Goal: Task Accomplishment & Management: Manage account settings

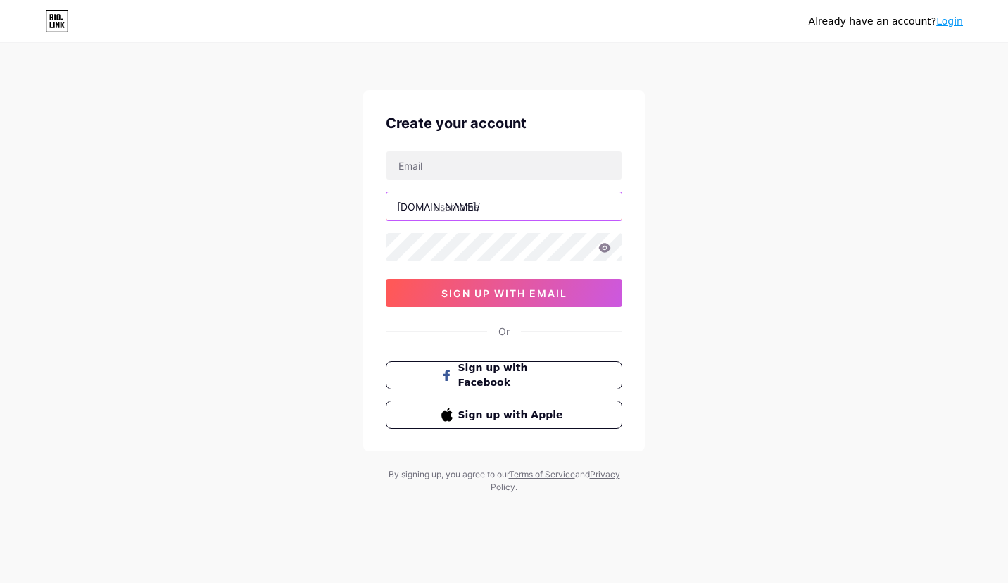
click at [518, 214] on input "text" at bounding box center [504, 206] width 235 height 28
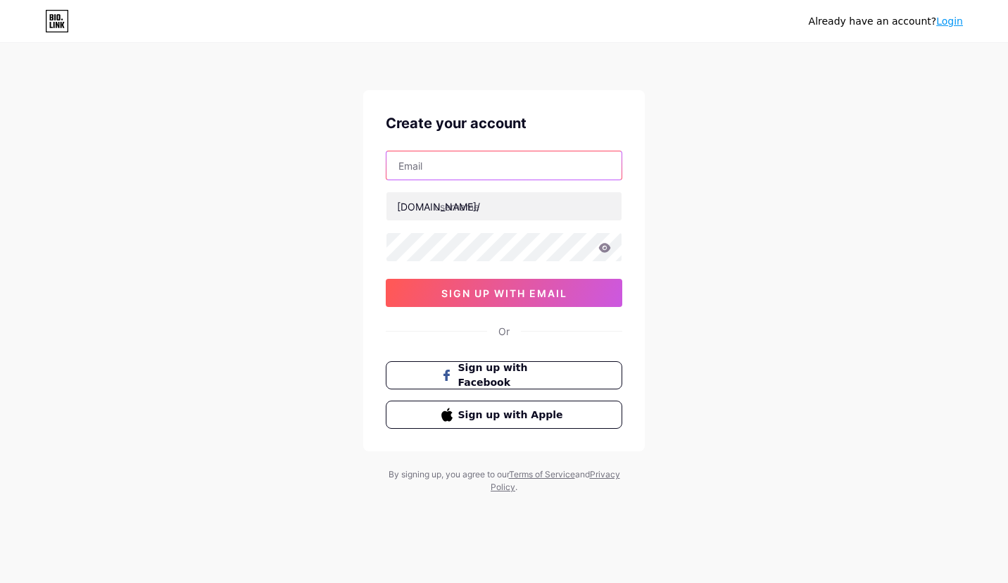
click at [481, 168] on input "text" at bounding box center [504, 165] width 235 height 28
type input "robus@foxmail.com"
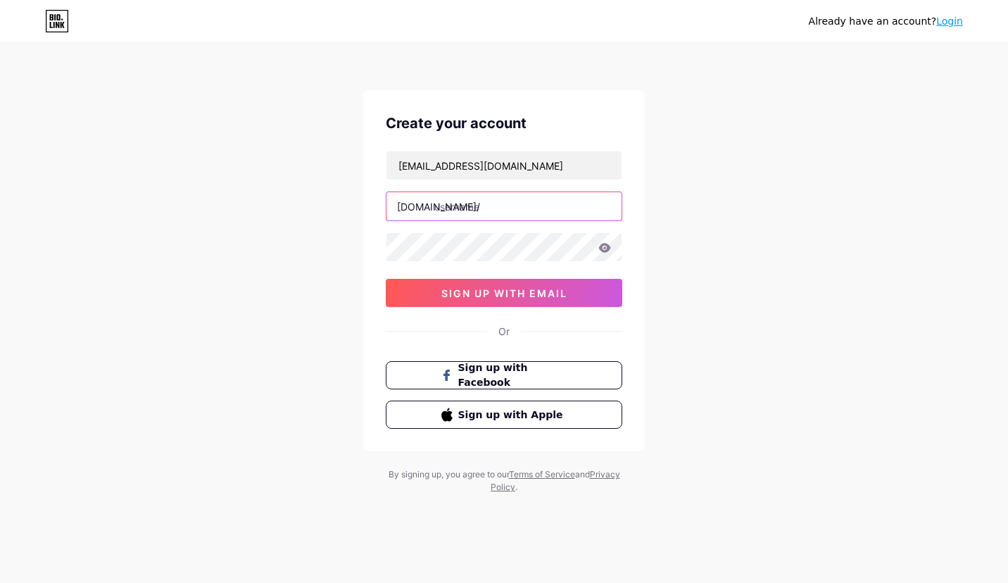
click at [500, 211] on input "text" at bounding box center [504, 206] width 235 height 28
type input "c"
type input "airous"
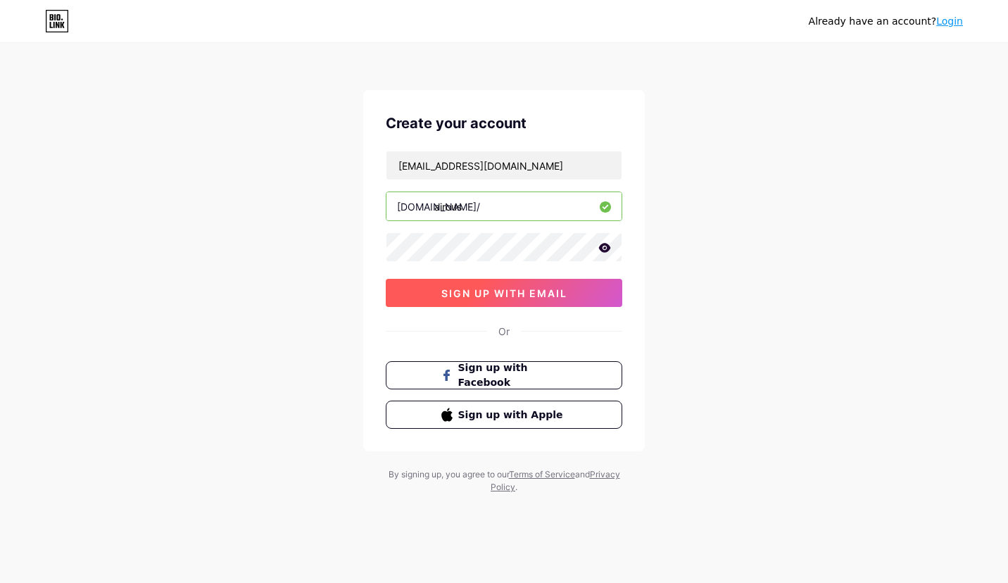
click at [534, 287] on span "sign up with email" at bounding box center [504, 293] width 126 height 12
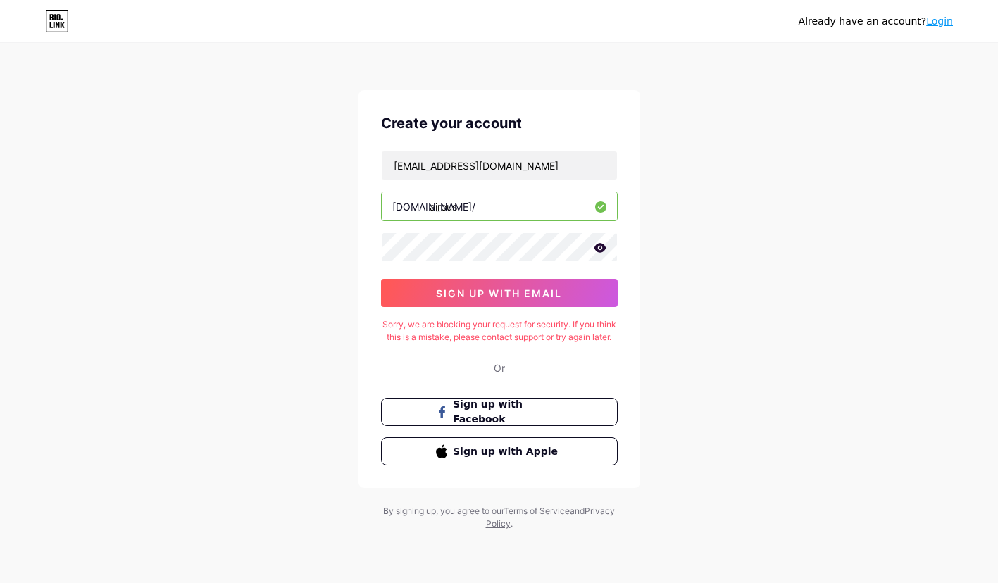
click at [479, 330] on div "Sorry, we are blocking your request for security. If you think this is a mistak…" at bounding box center [499, 330] width 237 height 25
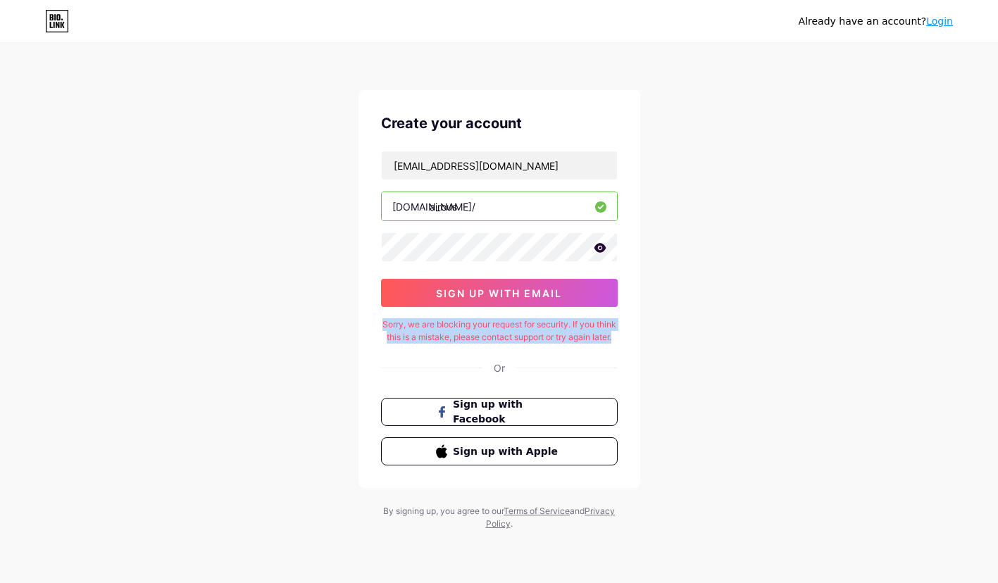
click at [479, 330] on div "Sorry, we are blocking your request for security. If you think this is a mistak…" at bounding box center [499, 330] width 237 height 25
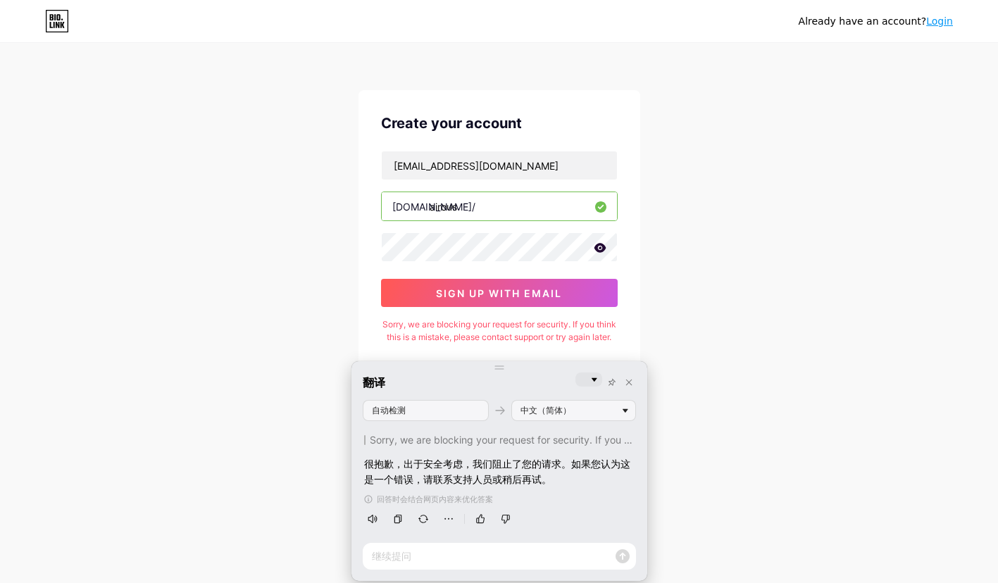
click at [674, 315] on div "Already have an account? Login Create your account robus@foxmail.com bio.link/ …" at bounding box center [499, 287] width 998 height 575
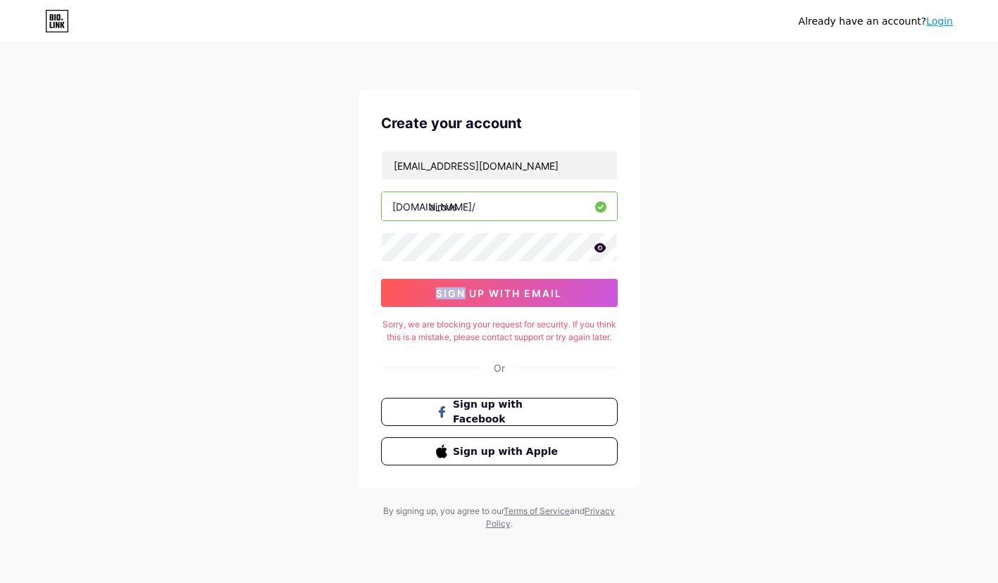
click at [604, 252] on icon at bounding box center [600, 248] width 13 height 10
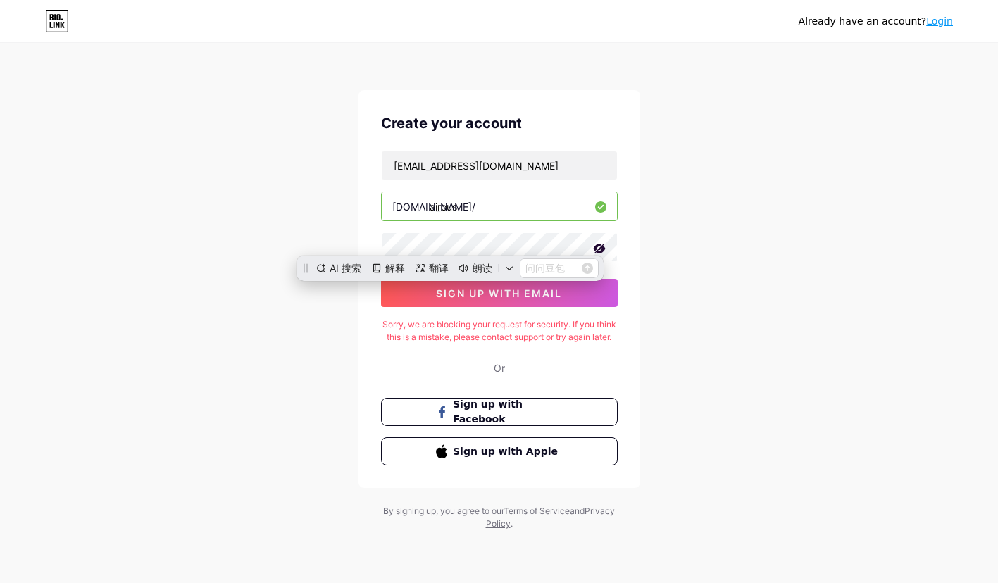
click at [703, 237] on div "Already have an account? Login Create your account robus@foxmail.com bio.link/ …" at bounding box center [499, 287] width 998 height 575
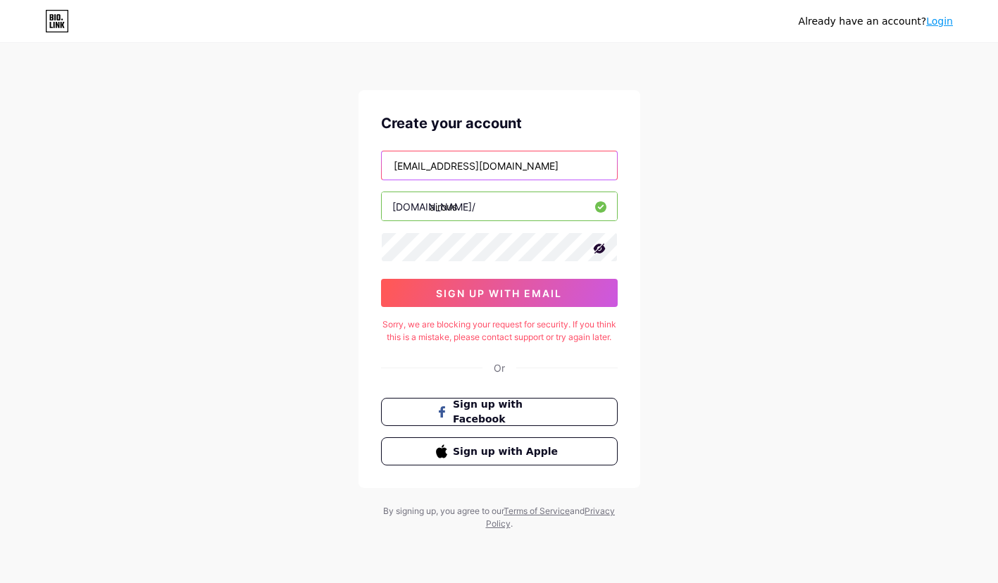
click at [520, 174] on input "robus@foxmail.com" at bounding box center [499, 165] width 235 height 28
click at [527, 166] on input "robus@foxmail.com" at bounding box center [499, 165] width 235 height 28
click at [529, 417] on span "Sign up with Facebook" at bounding box center [507, 412] width 111 height 30
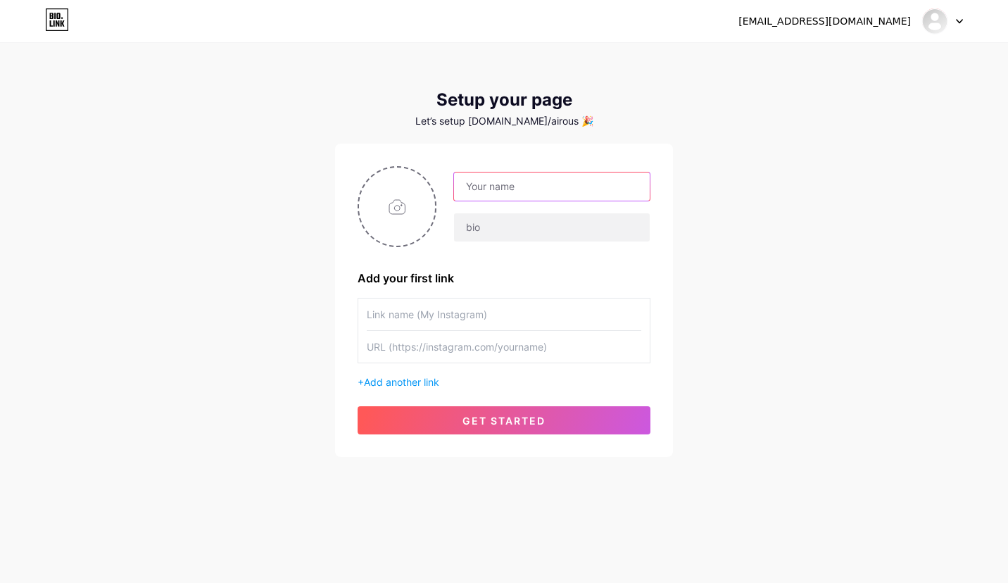
click at [508, 193] on input "text" at bounding box center [552, 186] width 196 height 28
click at [560, 145] on div "Add your first link + Add another link get started" at bounding box center [504, 300] width 338 height 313
click at [536, 194] on input "text" at bounding box center [552, 186] width 196 height 28
type input "A"
type input "Cutie"
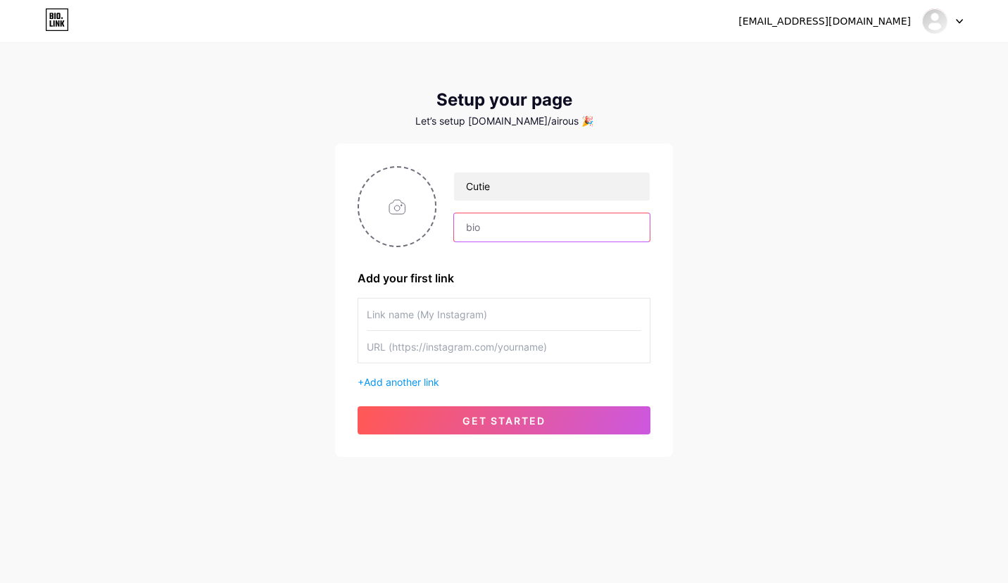
click at [493, 232] on input "text" at bounding box center [552, 227] width 196 height 28
paste input "Passionate gamer and adventurous spirit. Proud pet parent to dog, cats, turtles…"
type input "Passionate gamer and adventurous spirit. Proud pet parent to dog, cats, turtles…"
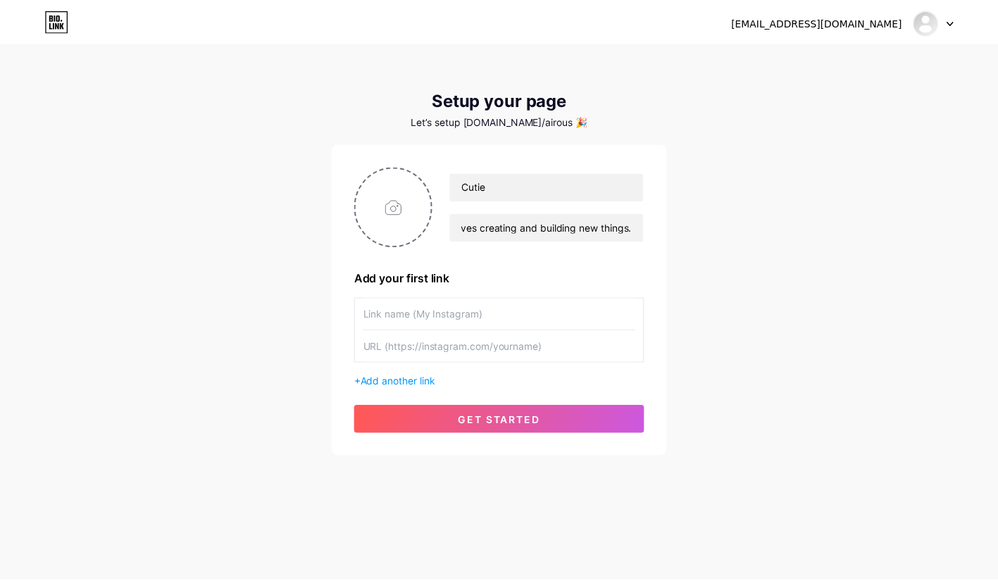
scroll to position [0, 0]
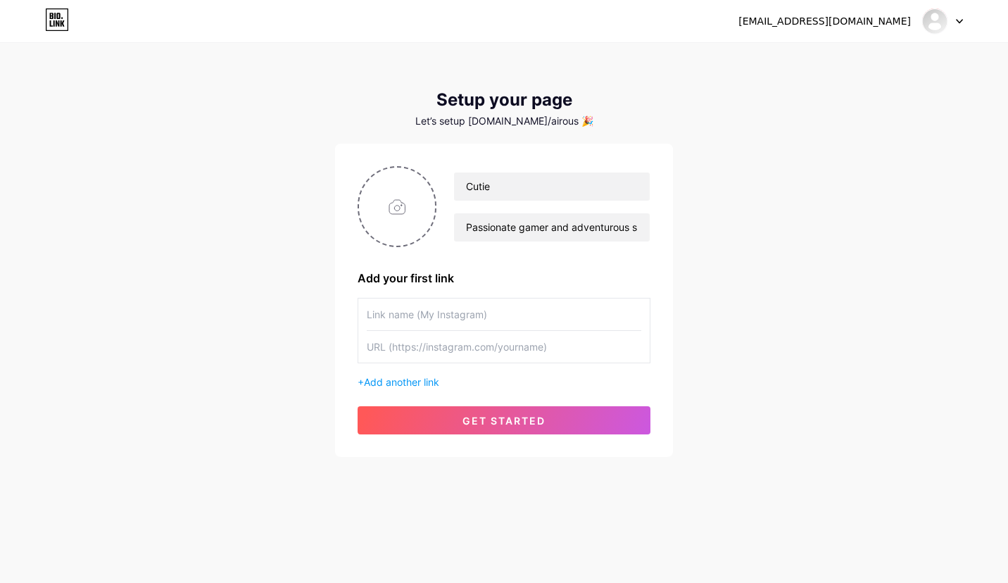
drag, startPoint x: 762, startPoint y: 272, endPoint x: 698, endPoint y: 296, distance: 67.5
click at [761, 272] on div "[EMAIL_ADDRESS][DOMAIN_NAME] Dashboard Logout Setup your page Let’s setup [DOMA…" at bounding box center [504, 251] width 1008 height 502
click at [489, 314] on input "text" at bounding box center [504, 315] width 275 height 32
click at [484, 341] on input "text" at bounding box center [504, 347] width 275 height 32
click at [506, 320] on input "text" at bounding box center [504, 315] width 275 height 32
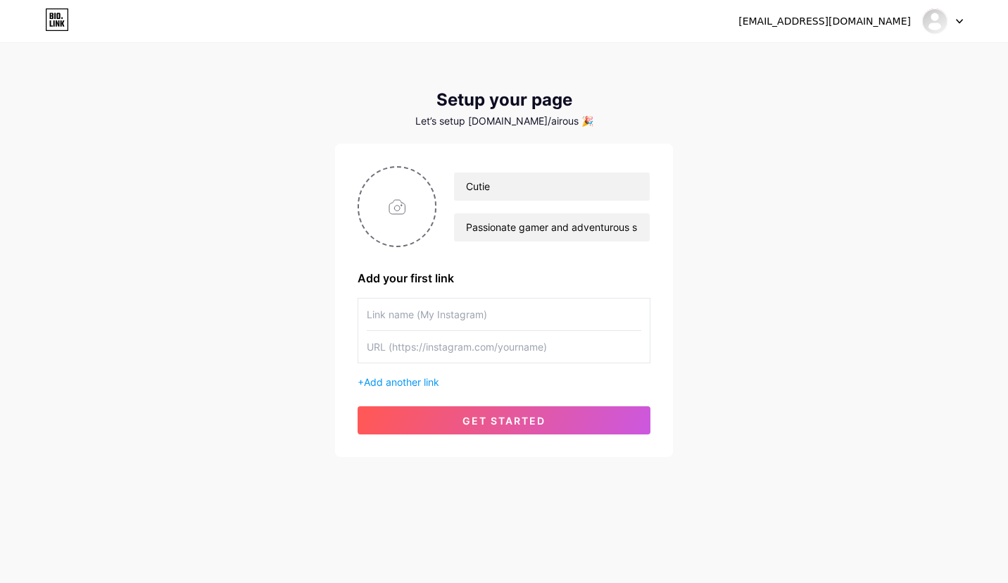
click at [546, 347] on input "text" at bounding box center [504, 347] width 275 height 32
click at [529, 313] on input "text" at bounding box center [504, 315] width 275 height 32
click at [396, 386] on span "Add another link" at bounding box center [401, 382] width 75 height 12
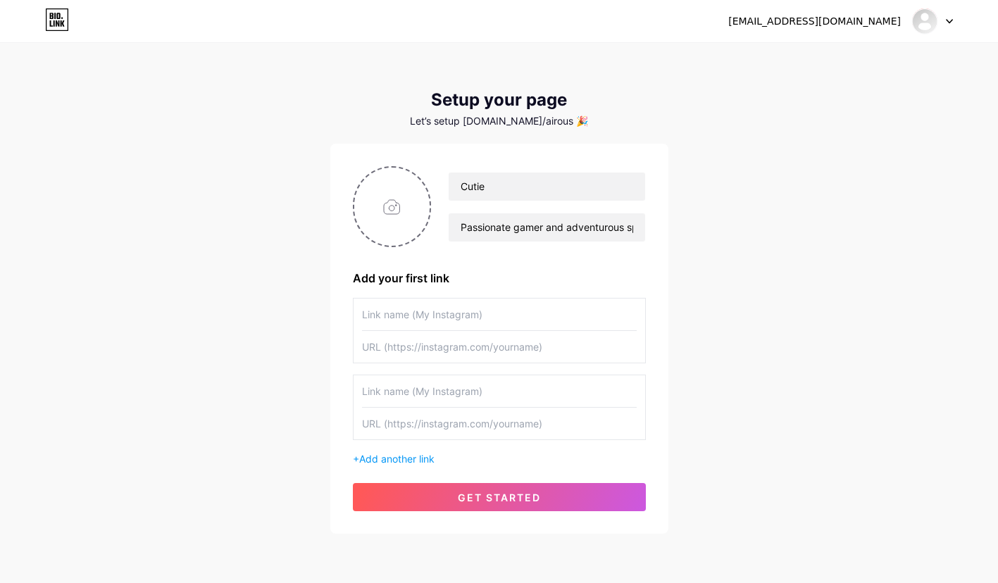
drag, startPoint x: 428, startPoint y: 398, endPoint x: 484, endPoint y: 404, distance: 56.0
click at [432, 400] on input "text" at bounding box center [499, 391] width 275 height 32
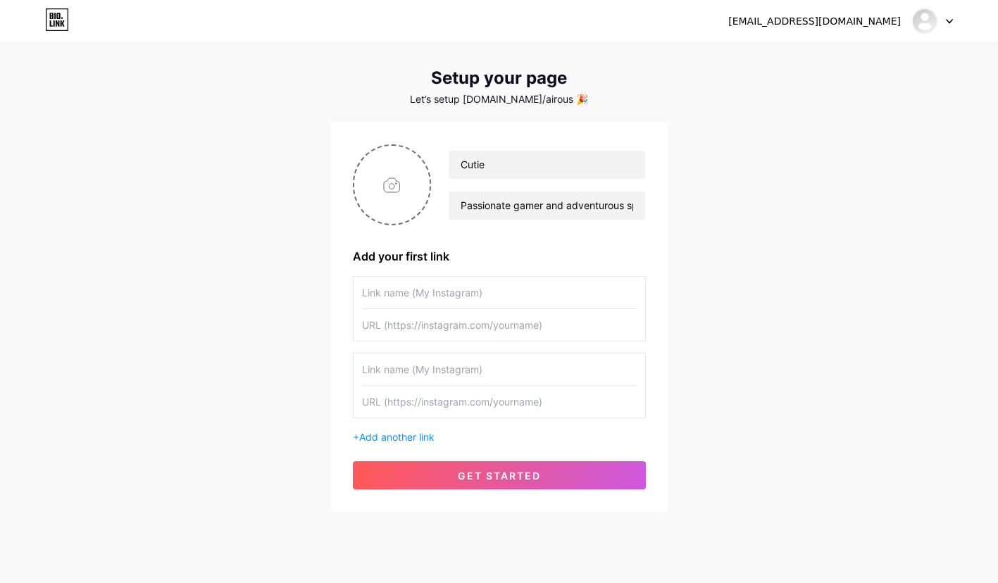
scroll to position [24, 0]
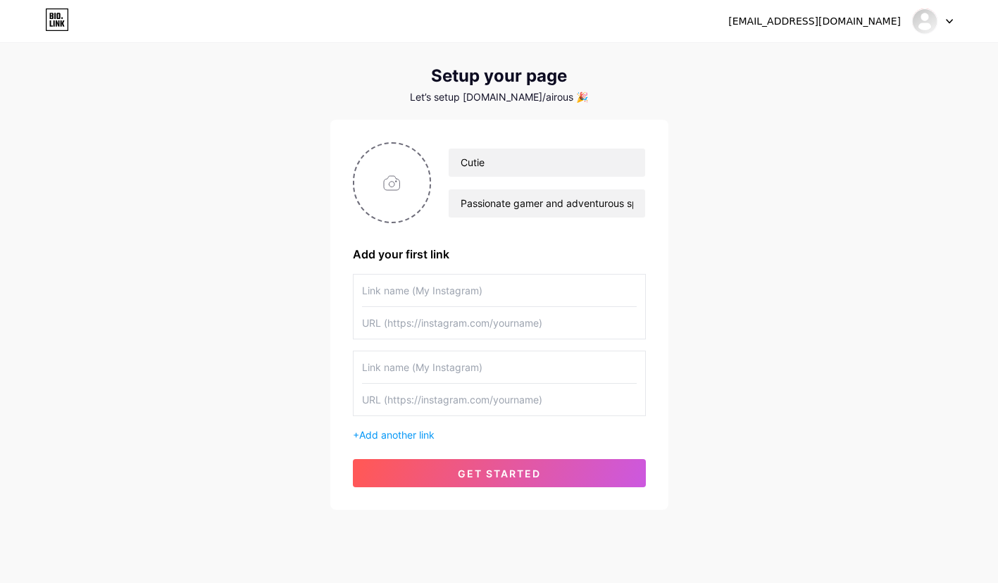
click at [418, 329] on input "text" at bounding box center [499, 323] width 275 height 32
paste input "[URL][DOMAIN_NAME]"
type input "[URL][DOMAIN_NAME]"
click at [444, 294] on input "text" at bounding box center [499, 291] width 275 height 32
paste input "Grounded 2 Companion: Guides, Tips & Builds"
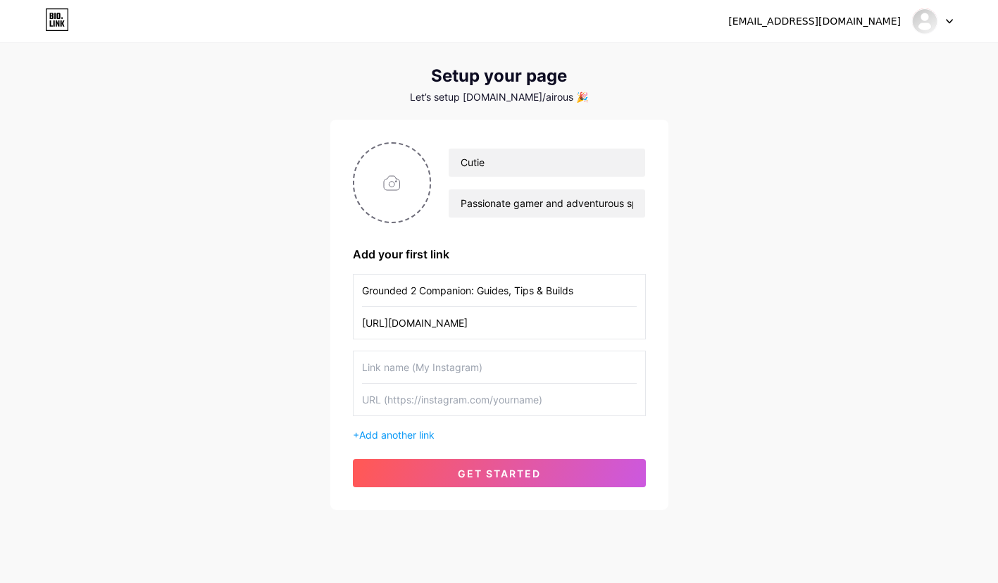
type input "Grounded 2 Companion: Guides, Tips & Builds"
click at [419, 395] on input "text" at bounding box center [499, 400] width 275 height 32
paste input "[URL][DOMAIN_NAME]"
type input "[URL][DOMAIN_NAME]"
click at [430, 371] on input "text" at bounding box center [499, 367] width 275 height 32
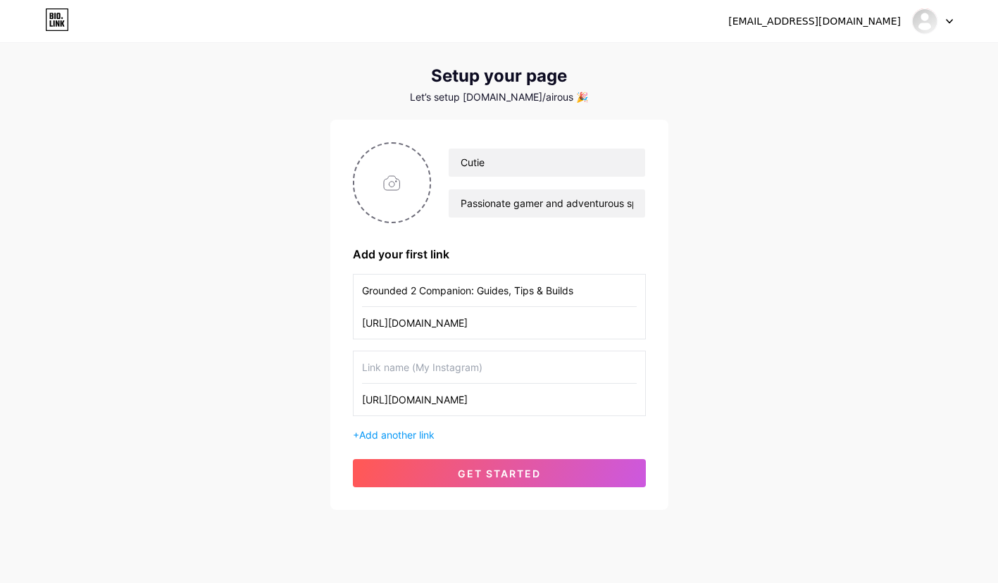
paste input "Enhanced Queens Game - A Modern Logic & Strategy Puzzle"
type input "Enhanced Queens Game - A Modern Logic & Strategy Puzzle"
click at [406, 437] on span "Add another link" at bounding box center [396, 435] width 75 height 12
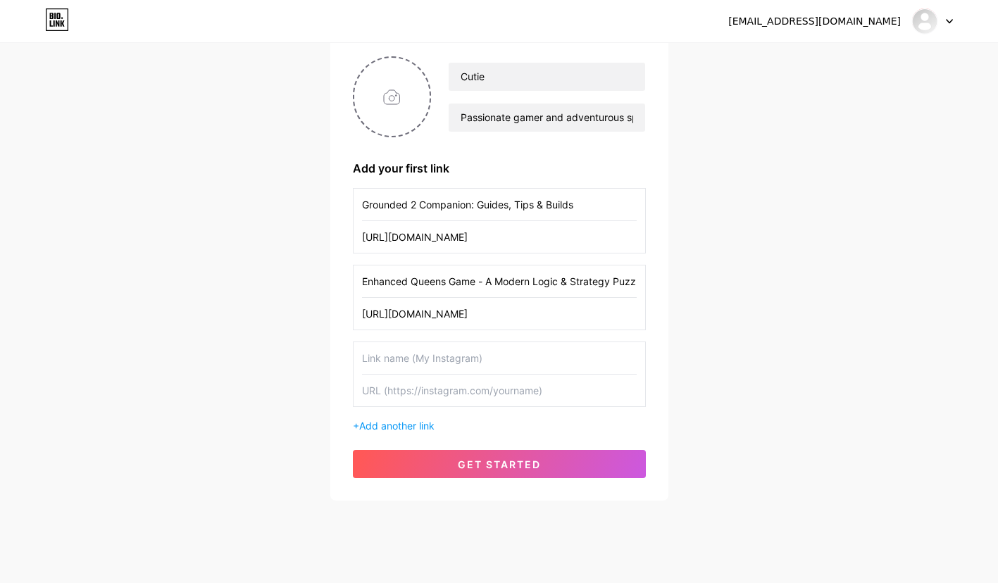
scroll to position [129, 0]
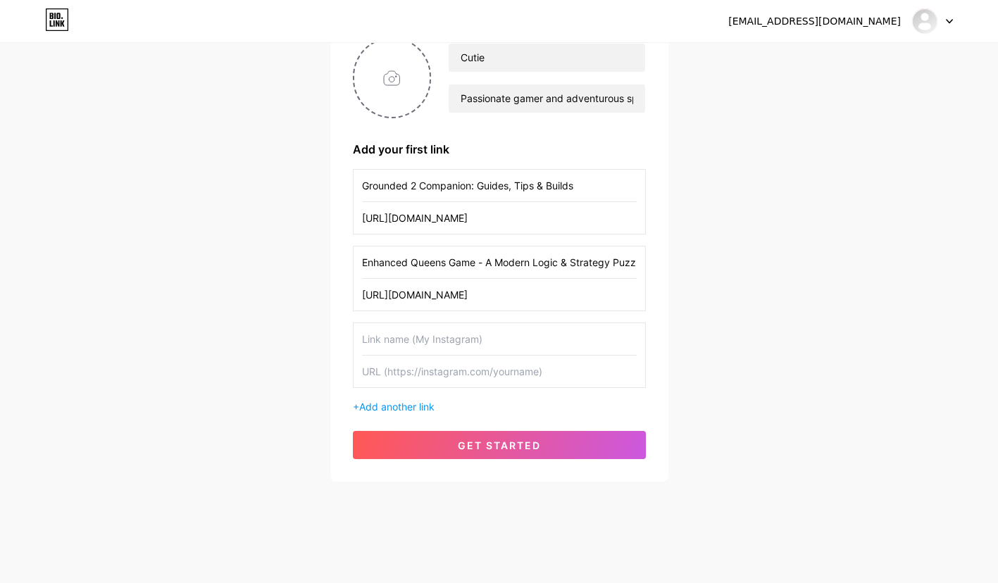
click at [451, 379] on input "text" at bounding box center [499, 372] width 275 height 32
paste input "[URL][DOMAIN_NAME]"
type input "[URL][DOMAIN_NAME]"
click at [416, 337] on input "text" at bounding box center [499, 339] width 275 height 32
paste input "Bone Blossom Guide for Grow a Garden"
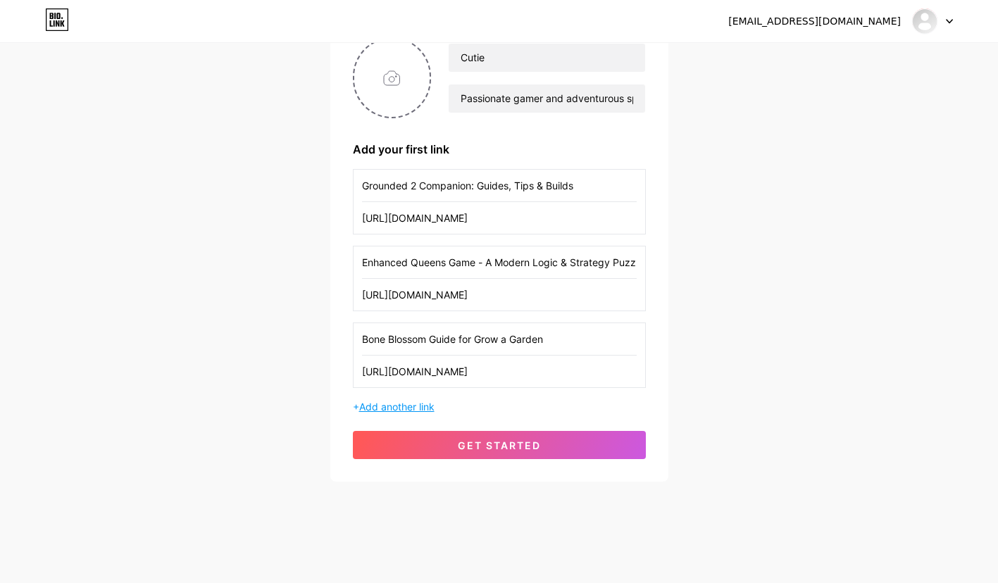
type input "Bone Blossom Guide for Grow a Garden"
click at [391, 409] on span "Add another link" at bounding box center [396, 407] width 75 height 12
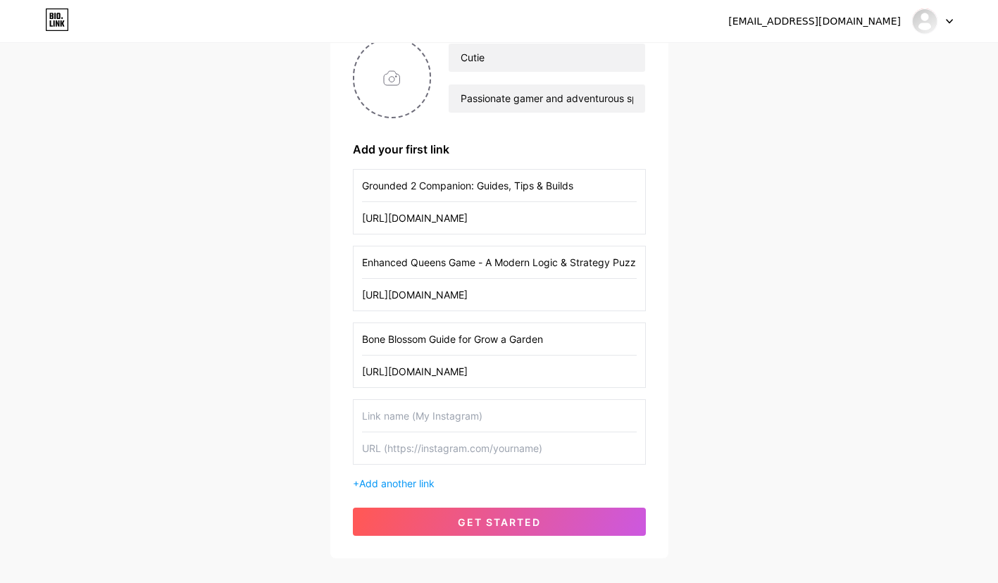
click at [427, 404] on input "text" at bounding box center [499, 416] width 275 height 32
paste input "Dahej Calculator"
type input "Dahej Calculator"
click at [438, 451] on input "text" at bounding box center [499, 448] width 275 height 32
paste input "[URL][DOMAIN_NAME]"
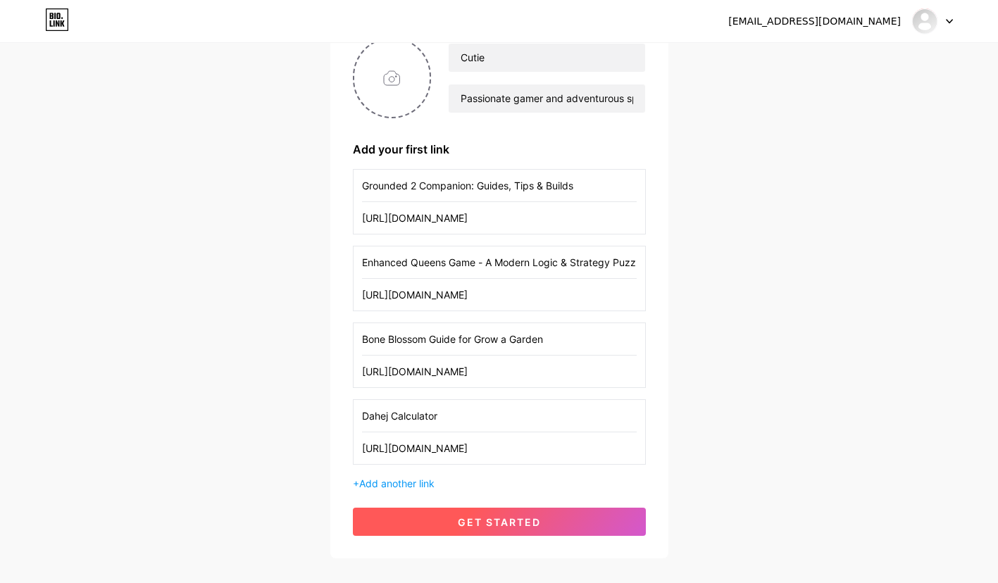
type input "[URL][DOMAIN_NAME]"
click at [501, 511] on button "get started" at bounding box center [499, 522] width 293 height 28
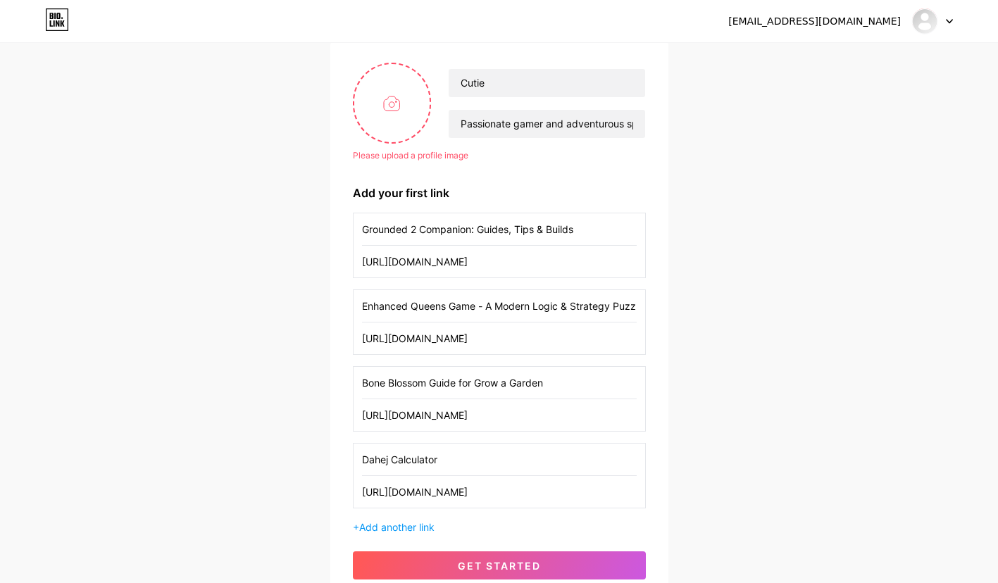
scroll to position [102, 0]
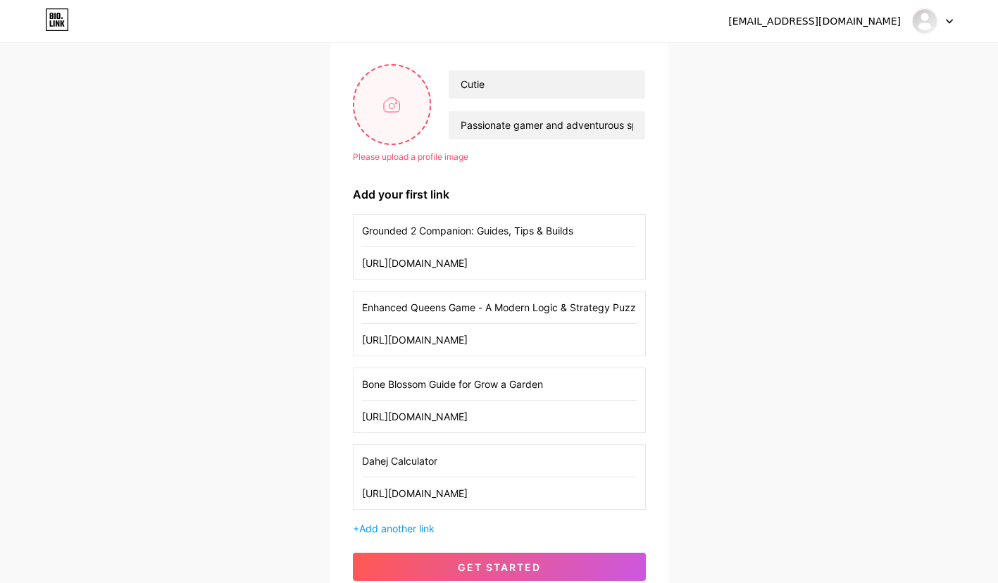
click at [383, 122] on input "file" at bounding box center [392, 104] width 76 height 78
type input "C:\fakepath\cat-cartoon.png"
click at [852, 20] on div "[EMAIL_ADDRESS][DOMAIN_NAME]" at bounding box center [814, 21] width 172 height 15
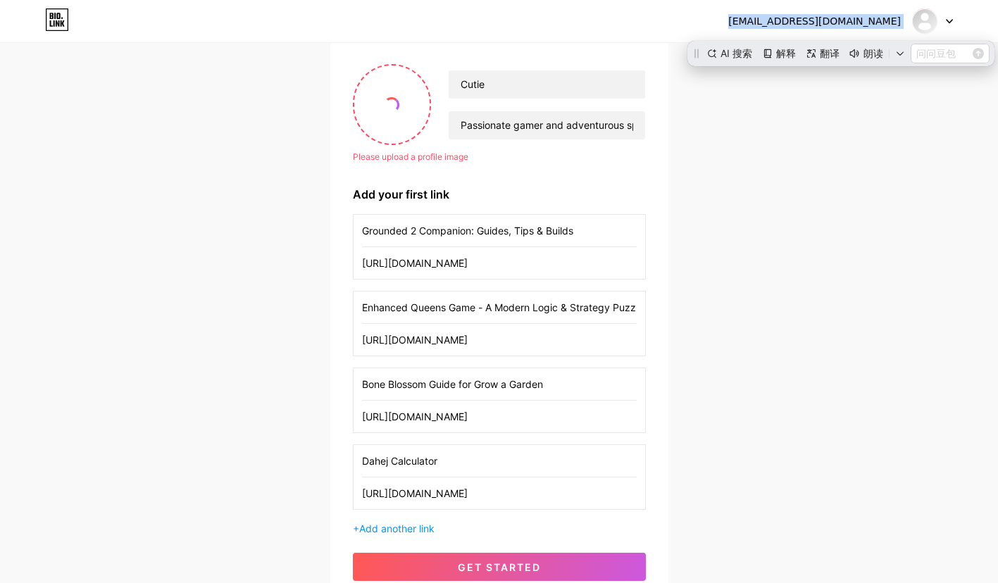
scroll to position [0, 0]
click at [852, 20] on div "[EMAIL_ADDRESS][DOMAIN_NAME]" at bounding box center [814, 21] width 172 height 15
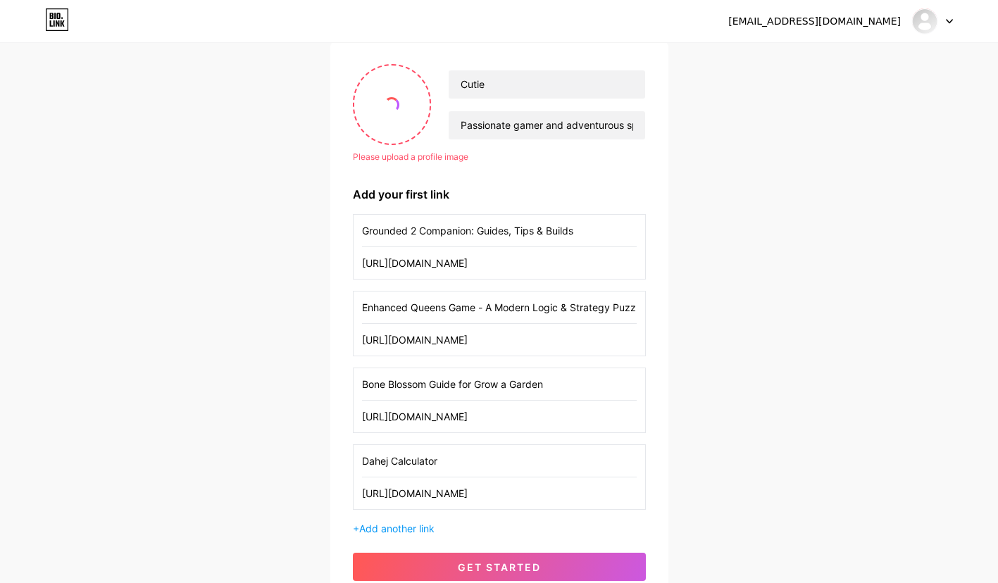
click at [691, 172] on div "[EMAIL_ADDRESS][DOMAIN_NAME] Dashboard Logout Setup your page Let’s setup [DOMA…" at bounding box center [499, 273] width 998 height 751
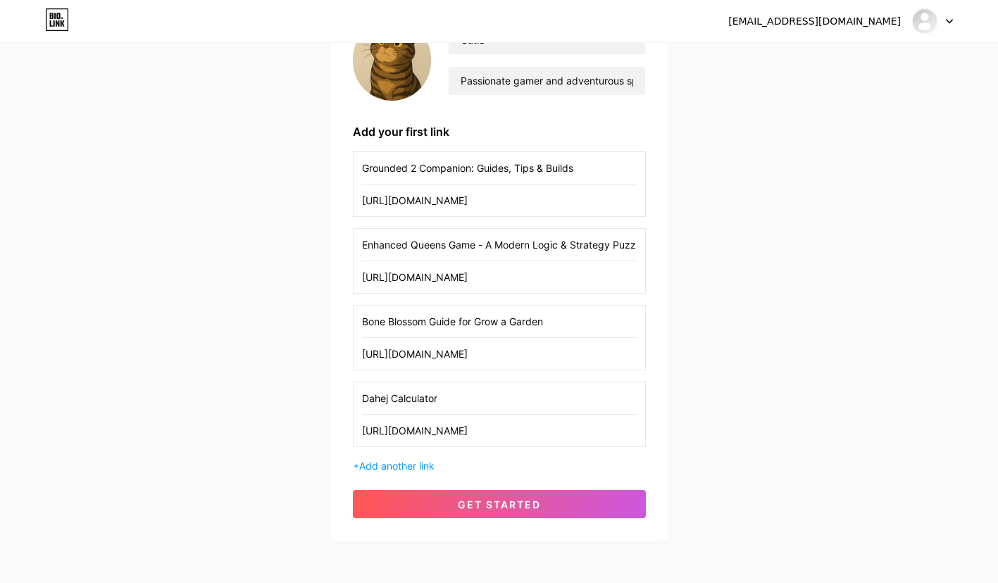
scroll to position [206, 0]
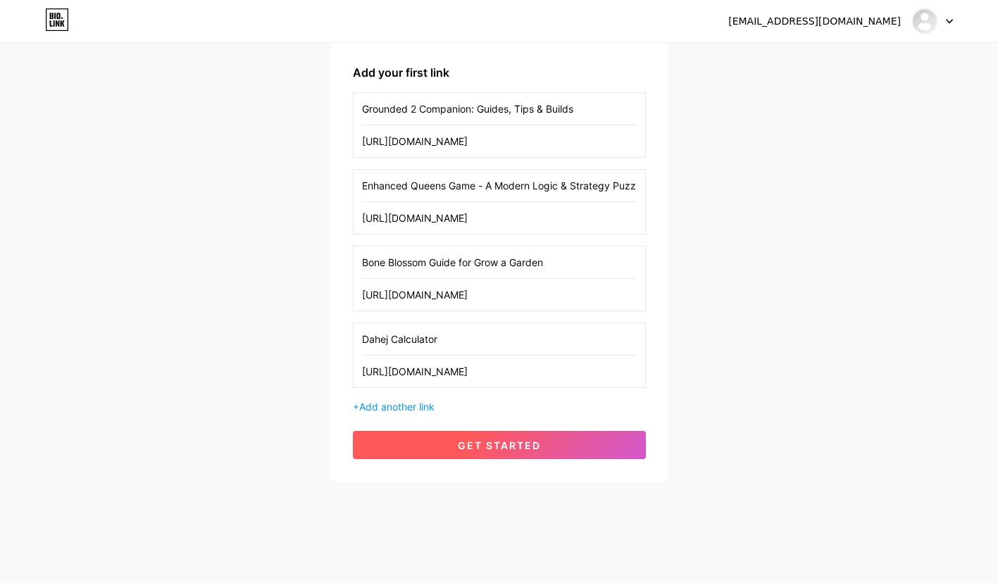
click at [489, 444] on span "get started" at bounding box center [499, 445] width 83 height 12
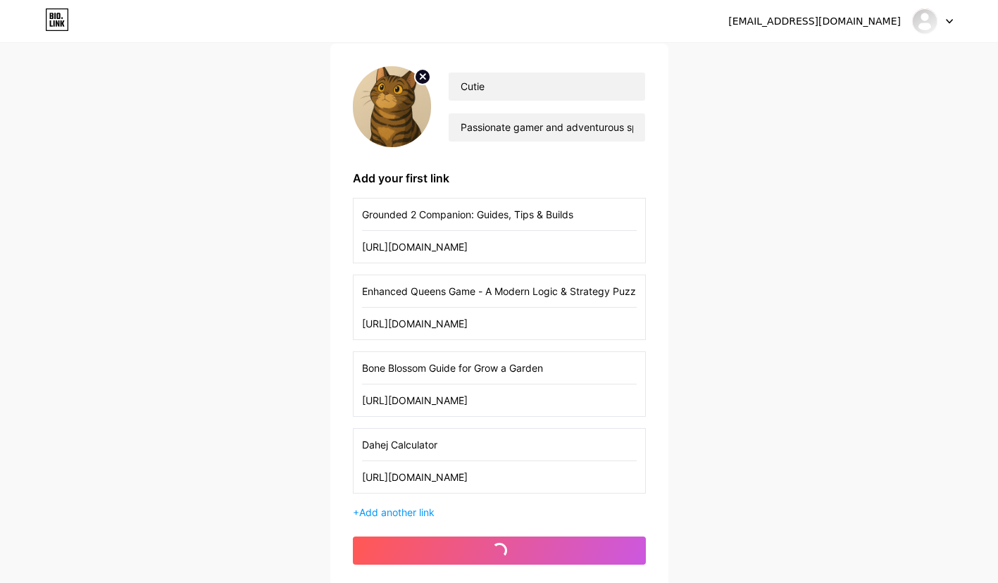
scroll to position [97, 0]
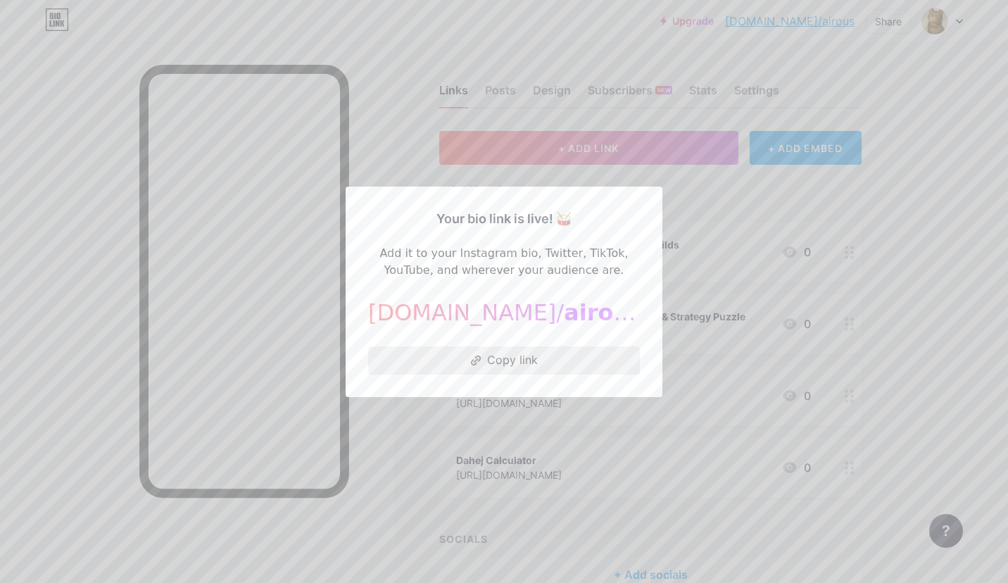
click at [507, 360] on button "Copy link" at bounding box center [504, 360] width 272 height 28
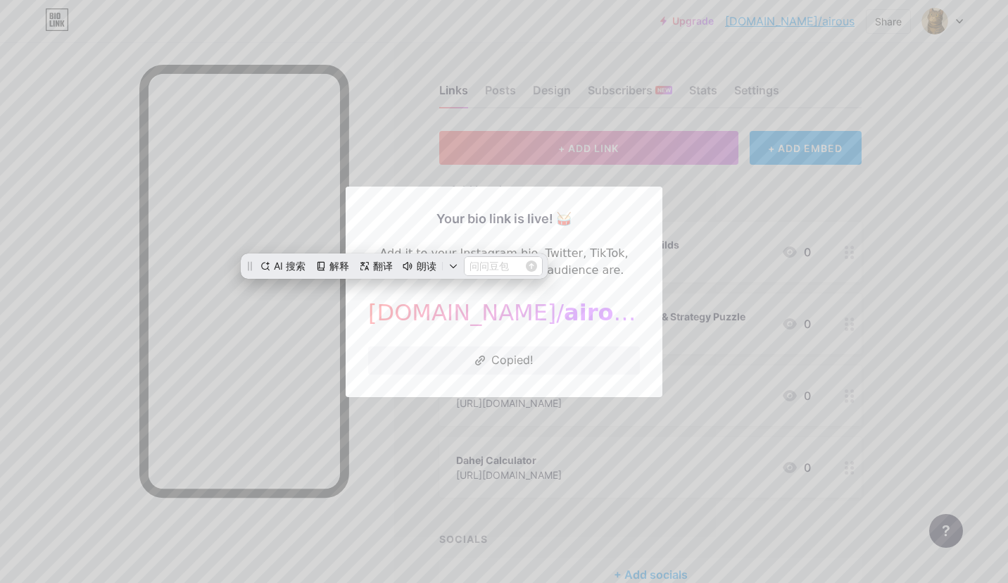
click at [639, 177] on div at bounding box center [504, 291] width 1008 height 583
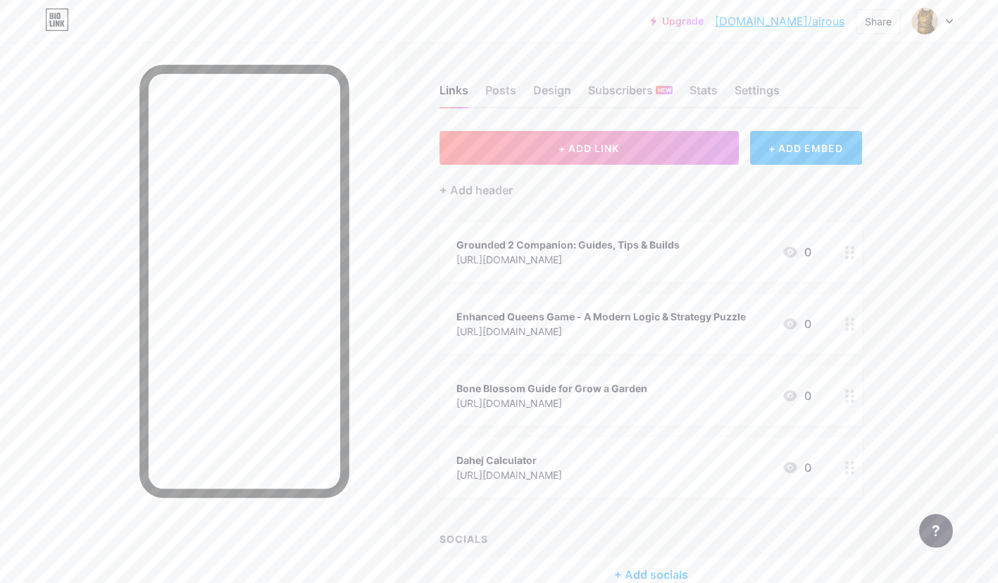
click at [955, 133] on div "Upgrade [DOMAIN_NAME]/airous... [DOMAIN_NAME]/airous Share Switch accounts Cuti…" at bounding box center [499, 331] width 998 height 662
click at [498, 91] on div "Posts" at bounding box center [500, 94] width 31 height 25
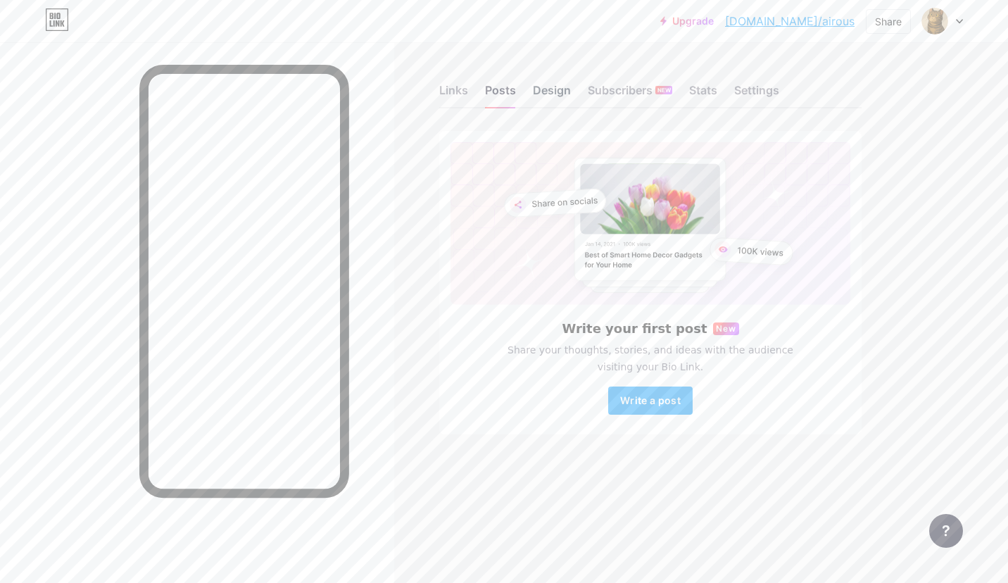
click at [554, 89] on div "Design" at bounding box center [552, 94] width 38 height 25
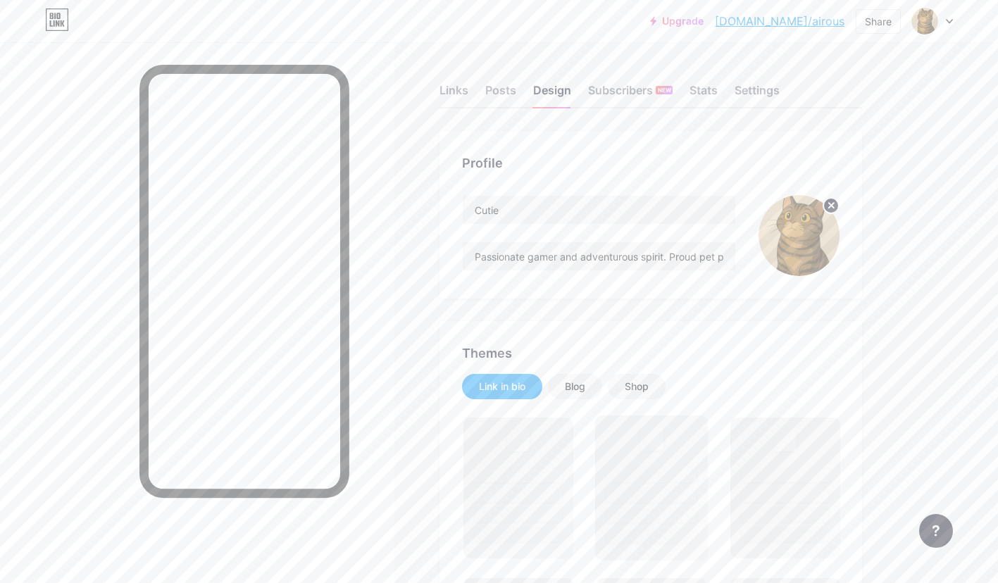
scroll to position [272, 0]
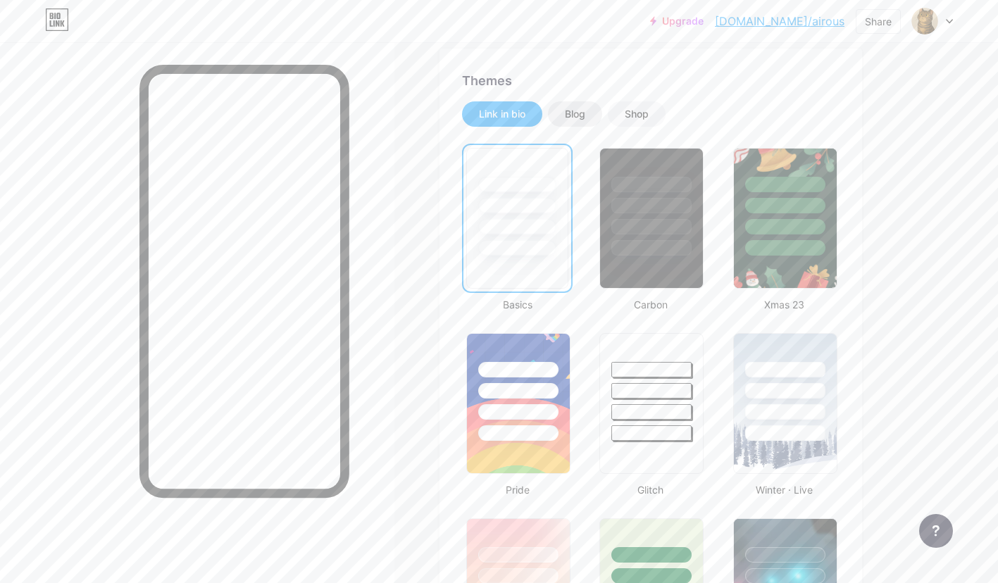
click at [568, 113] on div "Blog" at bounding box center [575, 114] width 20 height 14
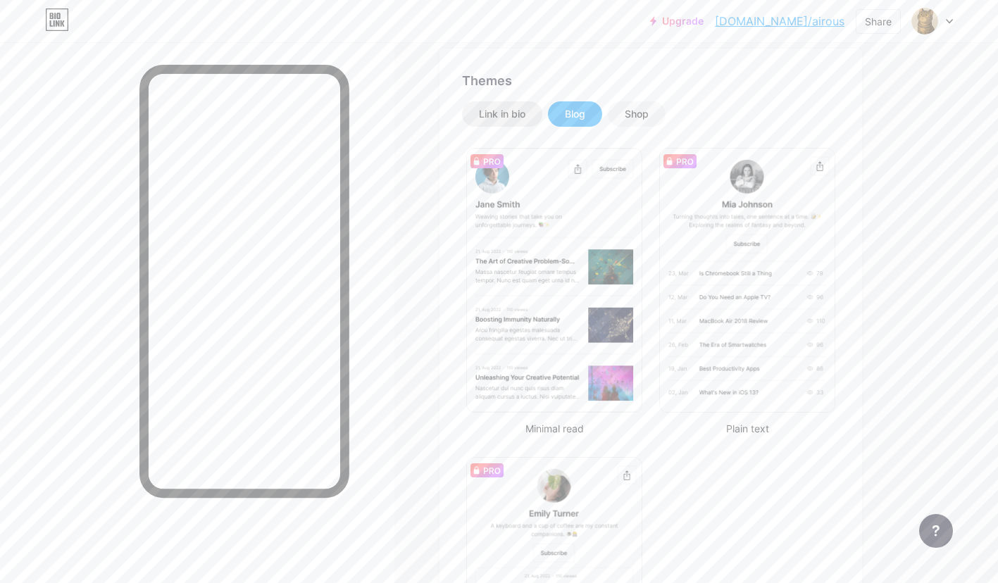
click at [501, 113] on div "Link in bio" at bounding box center [502, 114] width 46 height 14
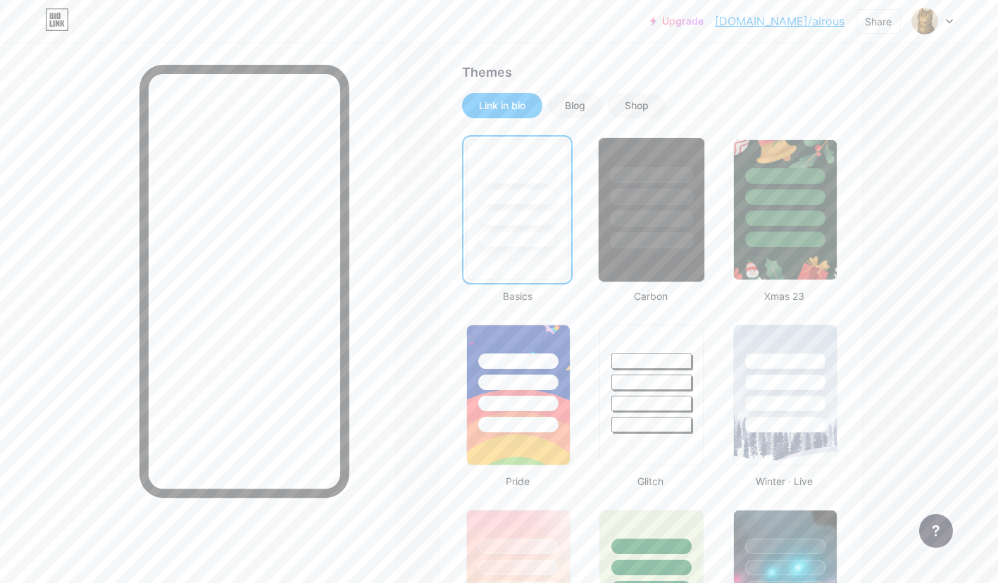
scroll to position [279, 0]
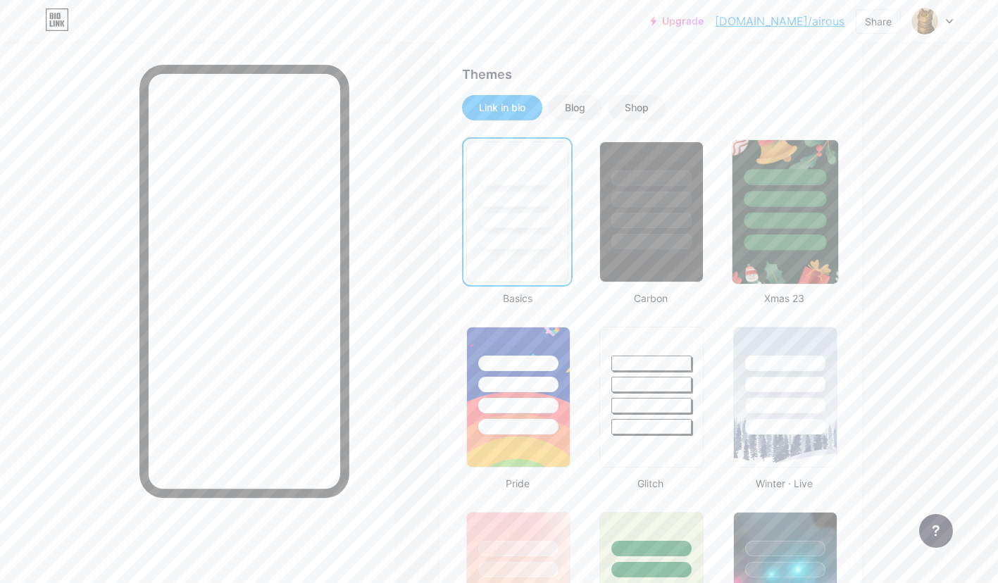
click at [777, 222] on div at bounding box center [784, 221] width 82 height 16
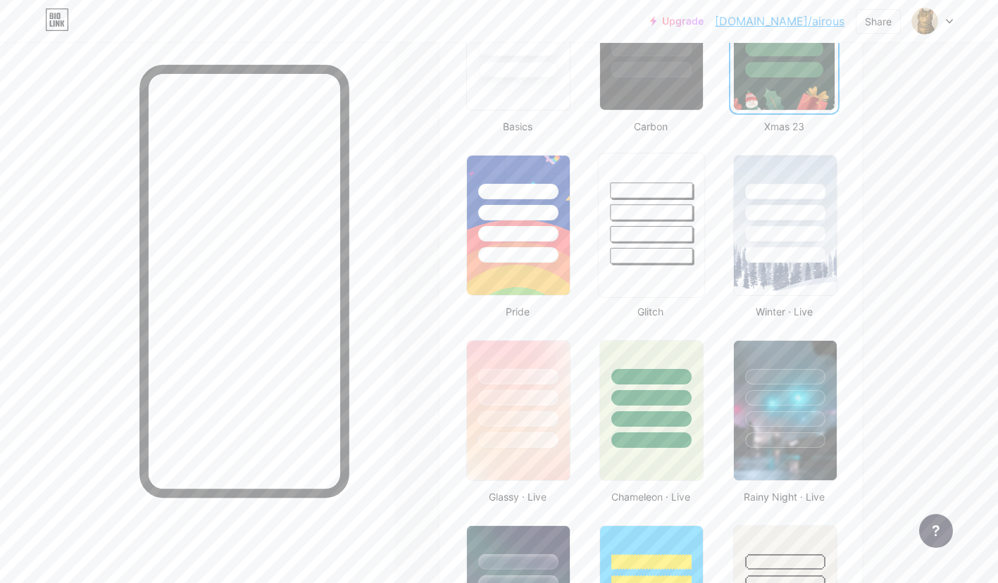
scroll to position [0, 0]
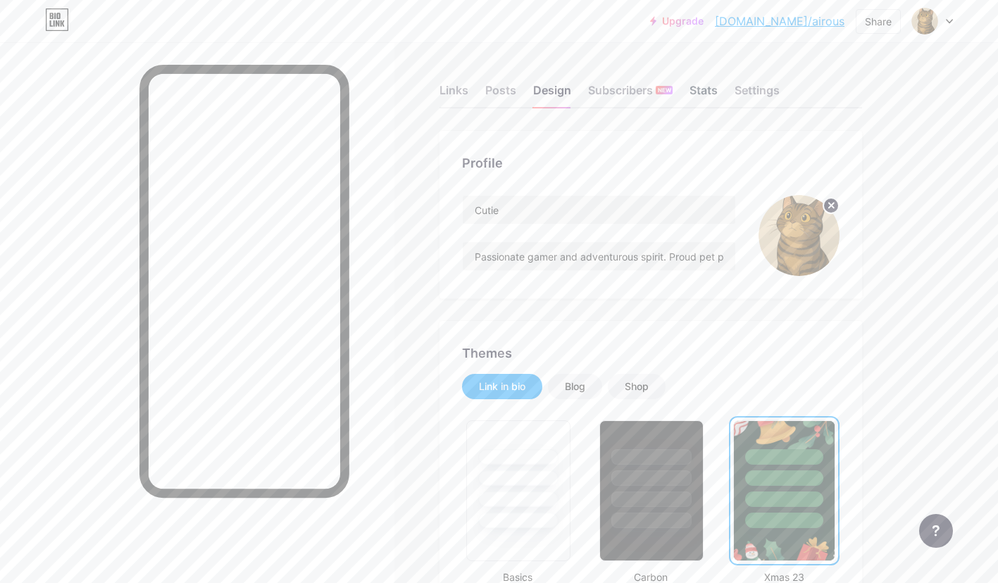
click at [717, 80] on div "Links Posts Design Subscribers NEW Stats Settings" at bounding box center [650, 83] width 422 height 49
click at [712, 84] on div "Stats" at bounding box center [703, 94] width 28 height 25
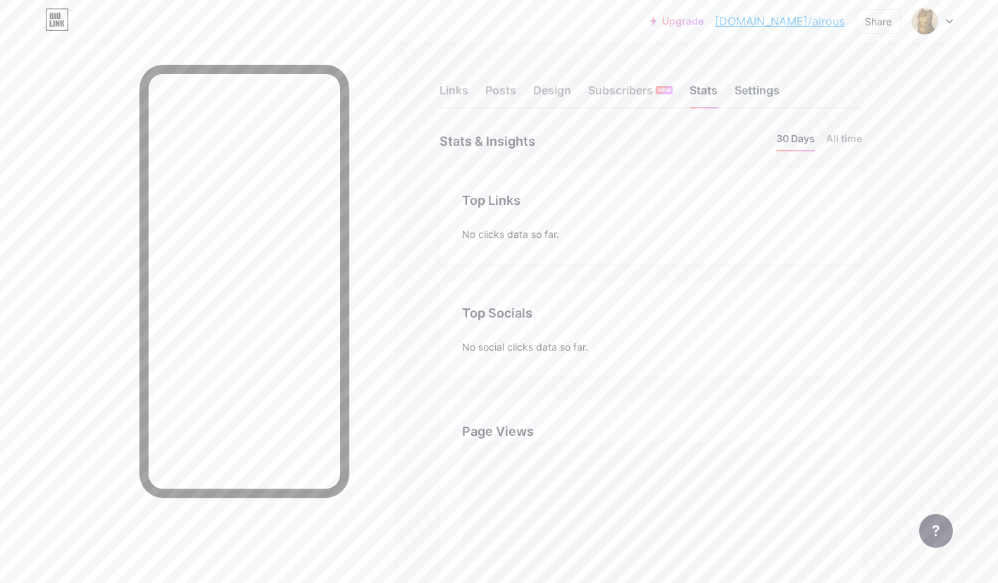
drag, startPoint x: 772, startPoint y: 75, endPoint x: 767, endPoint y: 85, distance: 11.7
click at [772, 75] on div "Links Posts Design Subscribers NEW Stats Settings" at bounding box center [650, 83] width 422 height 49
drag, startPoint x: 767, startPoint y: 85, endPoint x: 754, endPoint y: 109, distance: 27.4
click at [767, 85] on div "Settings" at bounding box center [756, 94] width 45 height 25
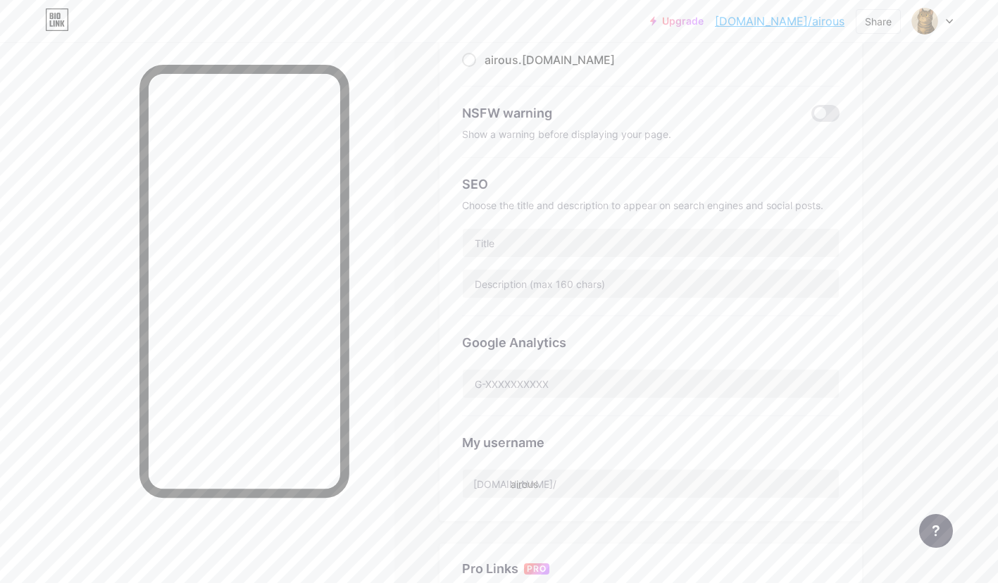
scroll to position [201, 0]
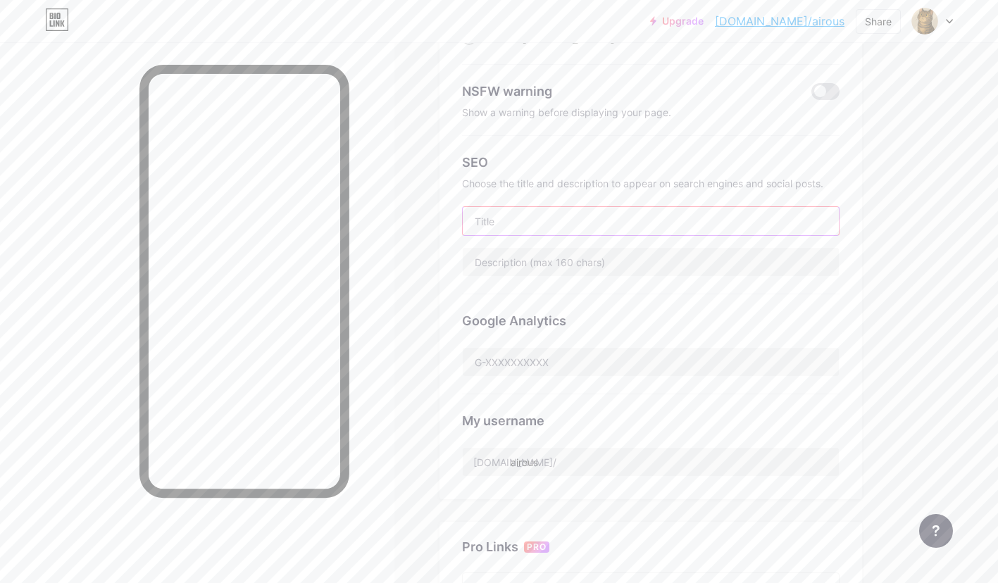
click at [608, 225] on input "text" at bounding box center [651, 221] width 376 height 28
drag, startPoint x: 507, startPoint y: 181, endPoint x: 708, endPoint y: 183, distance: 201.4
click at [706, 183] on div "Choose the title and description to appear on search engines and social posts." at bounding box center [650, 183] width 377 height 12
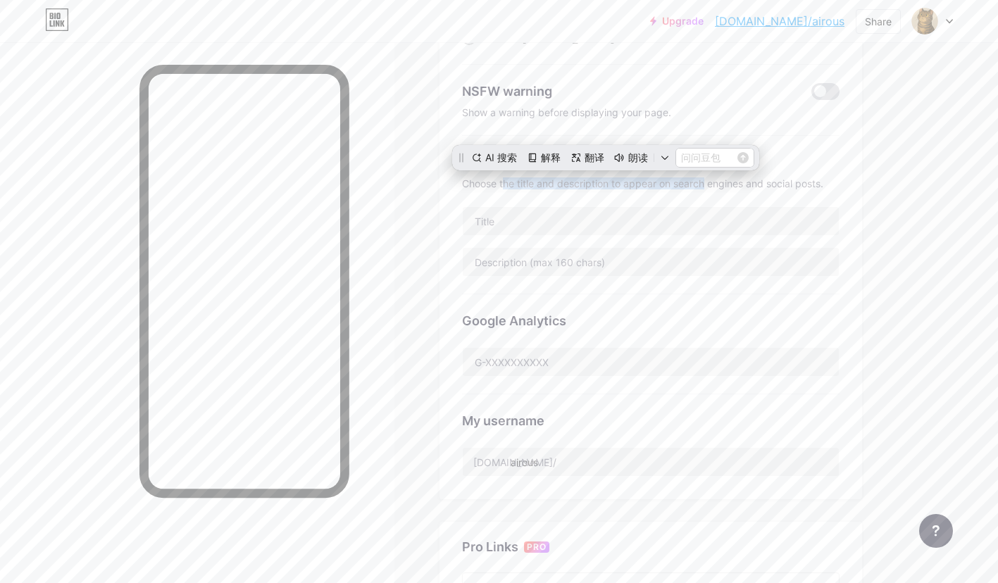
scroll to position [0, 0]
click at [709, 183] on div "Choose the title and description to appear on search engines and social posts." at bounding box center [650, 183] width 377 height 12
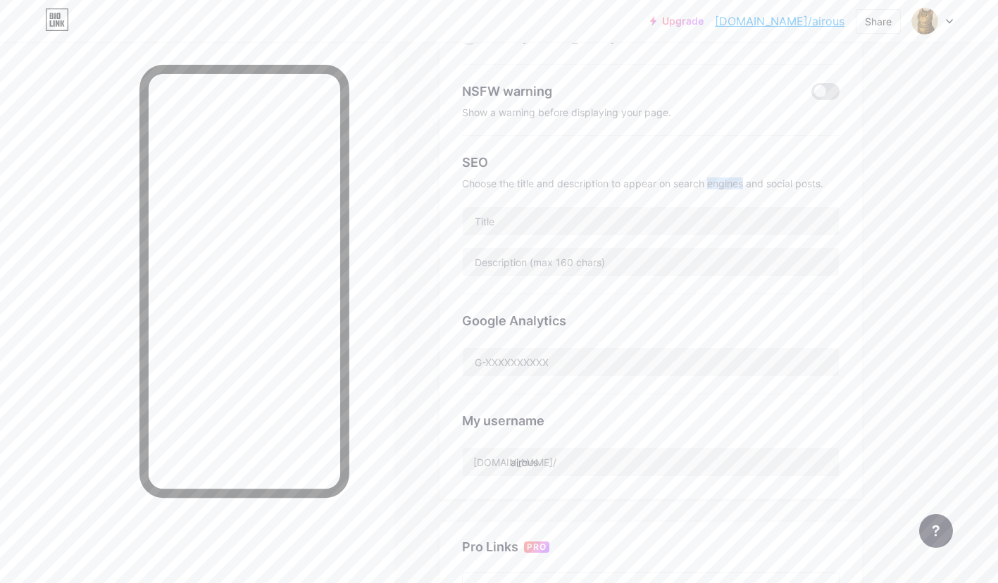
click at [710, 183] on div "Choose the title and description to appear on search engines and social posts." at bounding box center [650, 183] width 377 height 12
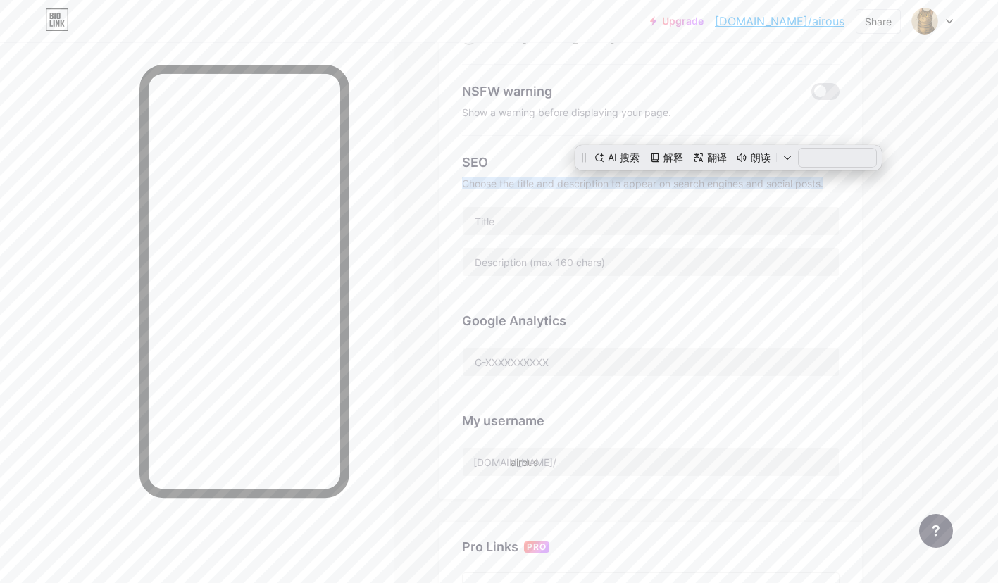
click at [710, 183] on div "Choose the title and description to appear on search engines and social posts." at bounding box center [650, 183] width 377 height 12
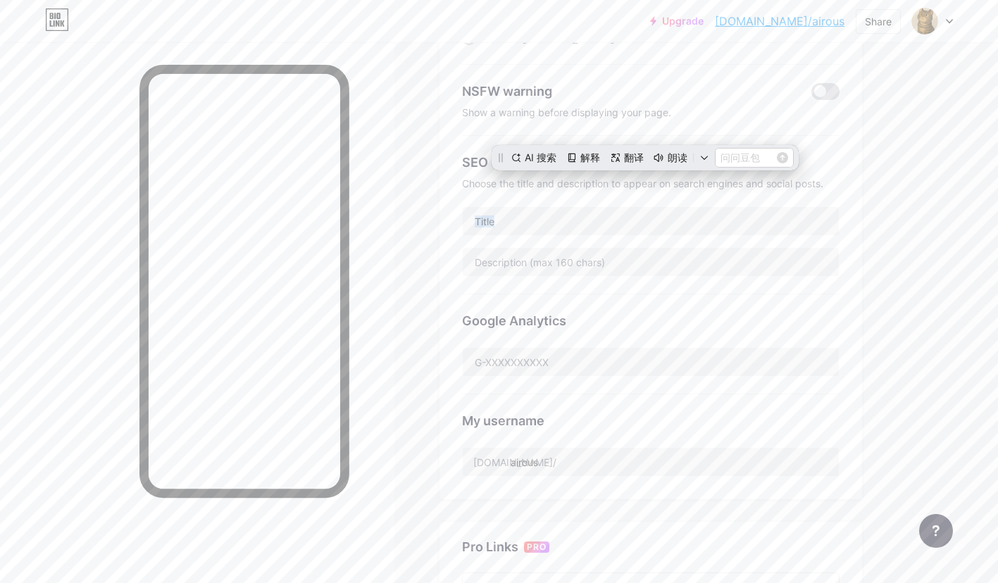
click at [670, 192] on div "SEO Choose the title and description to appear on search engines and social pos…" at bounding box center [650, 215] width 377 height 158
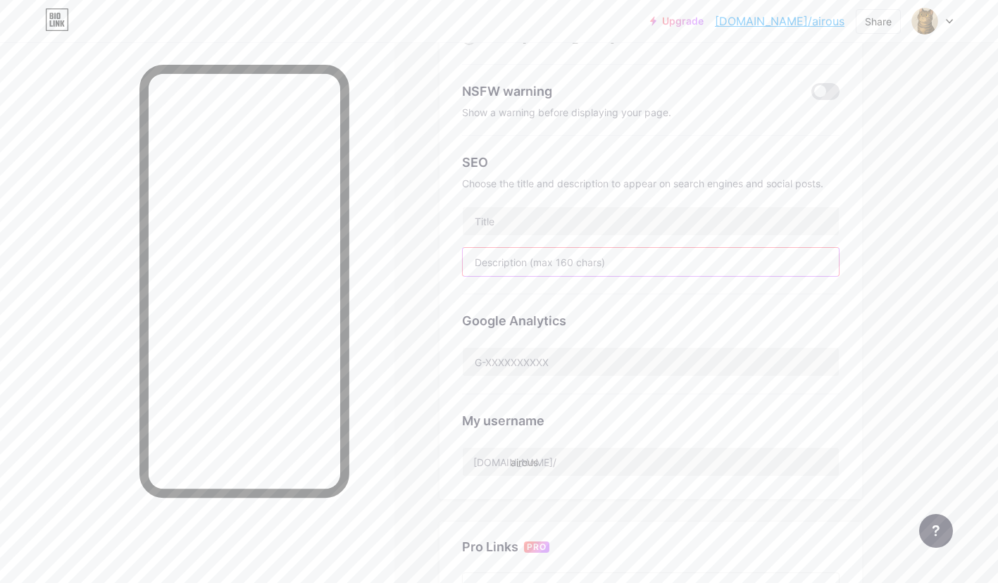
click at [620, 259] on input "text" at bounding box center [651, 262] width 376 height 28
click at [734, 268] on input "text" at bounding box center [651, 262] width 376 height 28
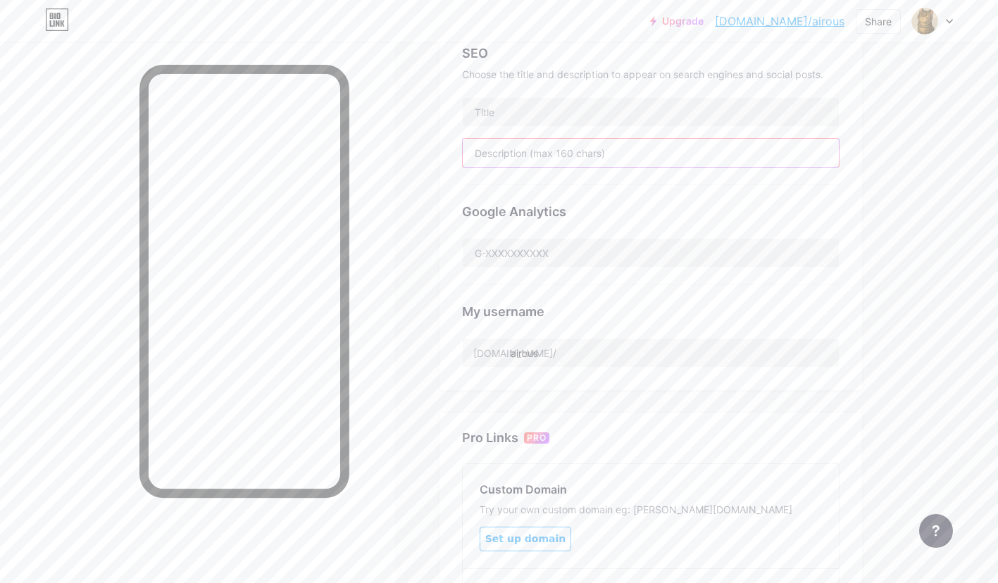
scroll to position [311, 0]
click at [692, 368] on div "Preferred link This is an aesthetic choice. Both links are usable. [DOMAIN_NAME…" at bounding box center [650, 104] width 422 height 569
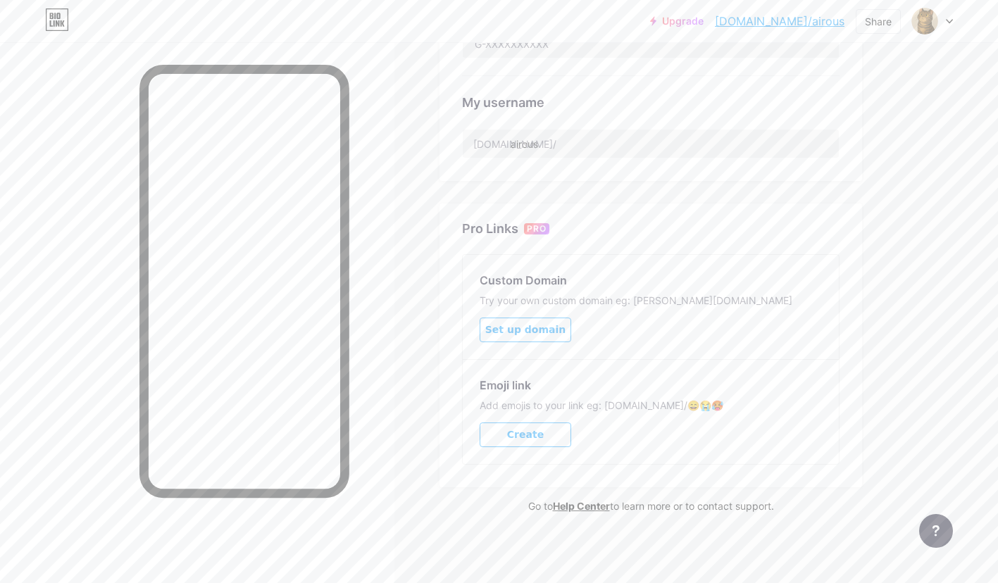
scroll to position [25, 0]
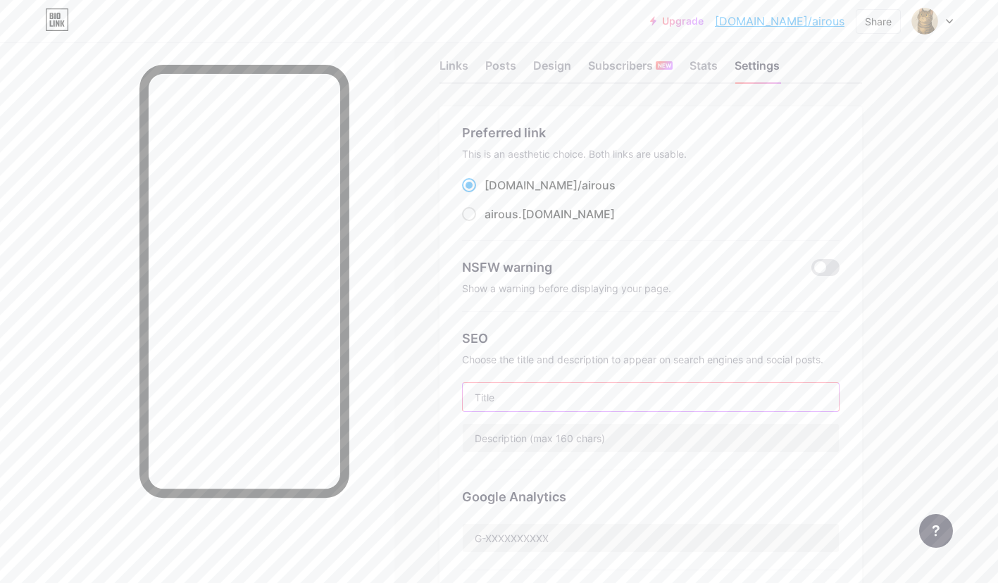
click at [589, 391] on input "text" at bounding box center [651, 397] width 376 height 28
click at [542, 362] on div "Choose the title and description to appear on search engines and social posts." at bounding box center [650, 359] width 377 height 12
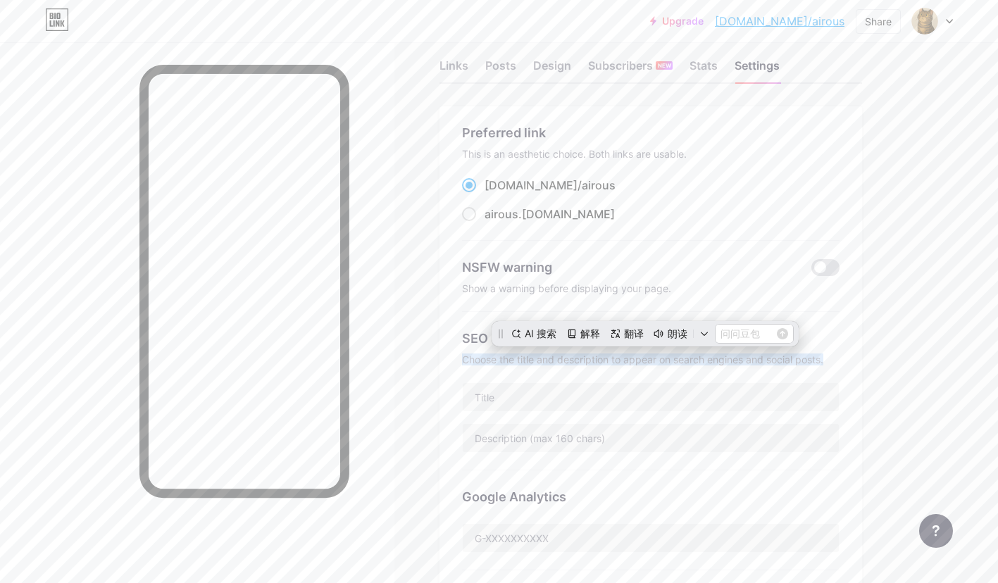
scroll to position [0, 0]
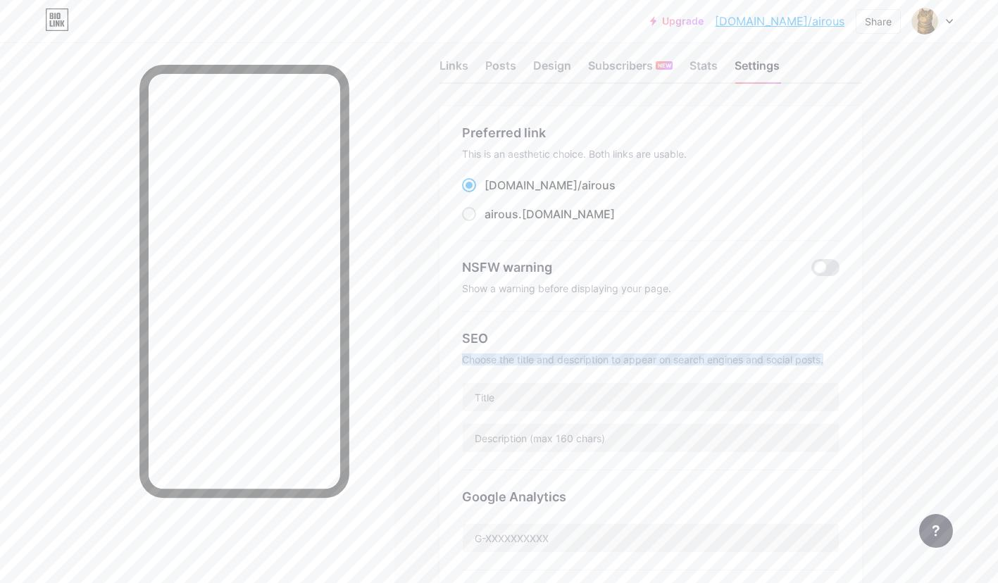
click at [624, 348] on div "SEO Choose the title and description to appear on search engines and social pos…" at bounding box center [650, 391] width 377 height 158
click at [579, 408] on input "text" at bounding box center [651, 397] width 376 height 28
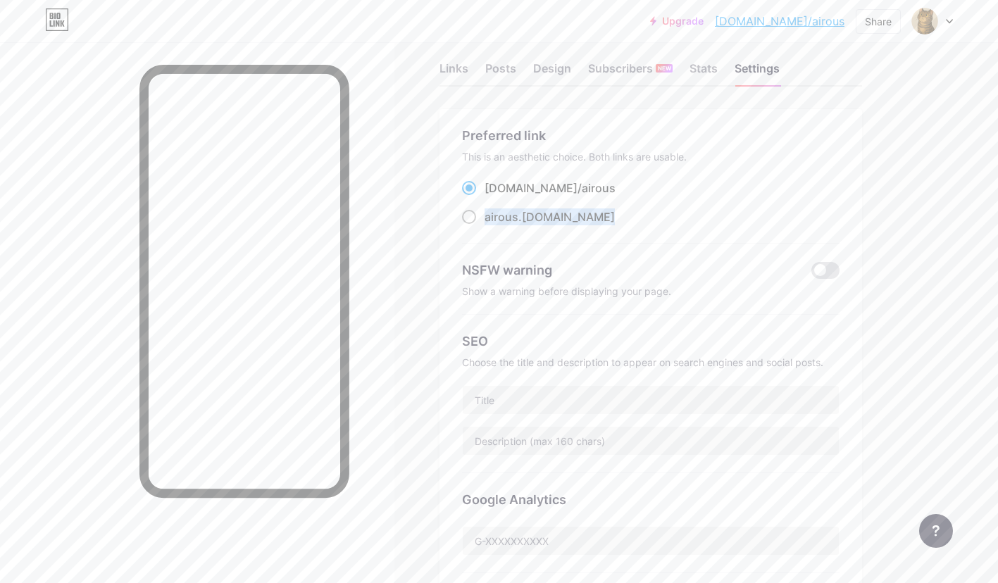
drag, startPoint x: 536, startPoint y: 213, endPoint x: 480, endPoint y: 213, distance: 55.6
click at [480, 213] on div "airous .[DOMAIN_NAME]" at bounding box center [650, 217] width 377 height 18
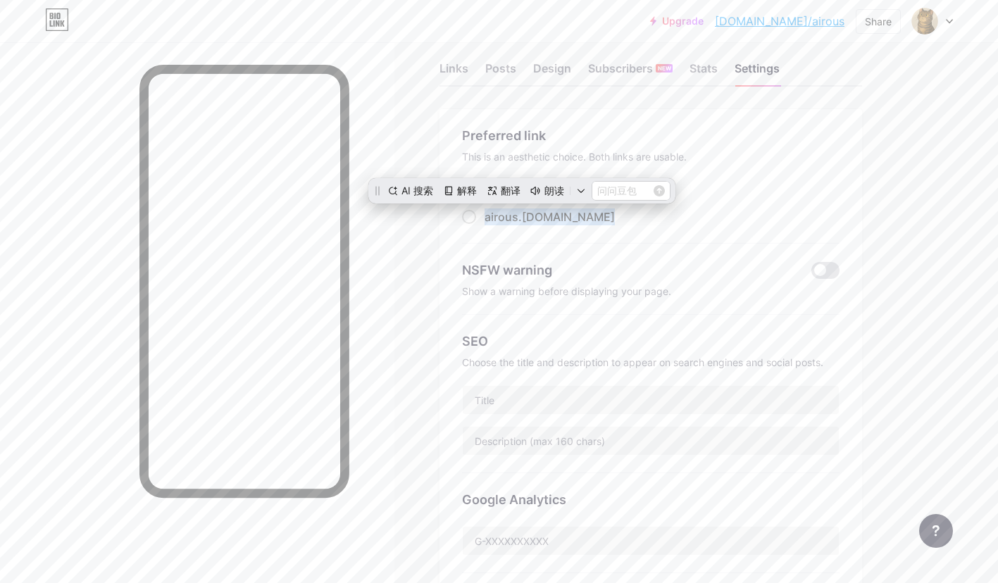
scroll to position [0, 0]
copy label "airous .[DOMAIN_NAME]"
click at [557, 401] on input "text" at bounding box center [651, 400] width 376 height 28
paste input "[DOMAIN_NAME]"
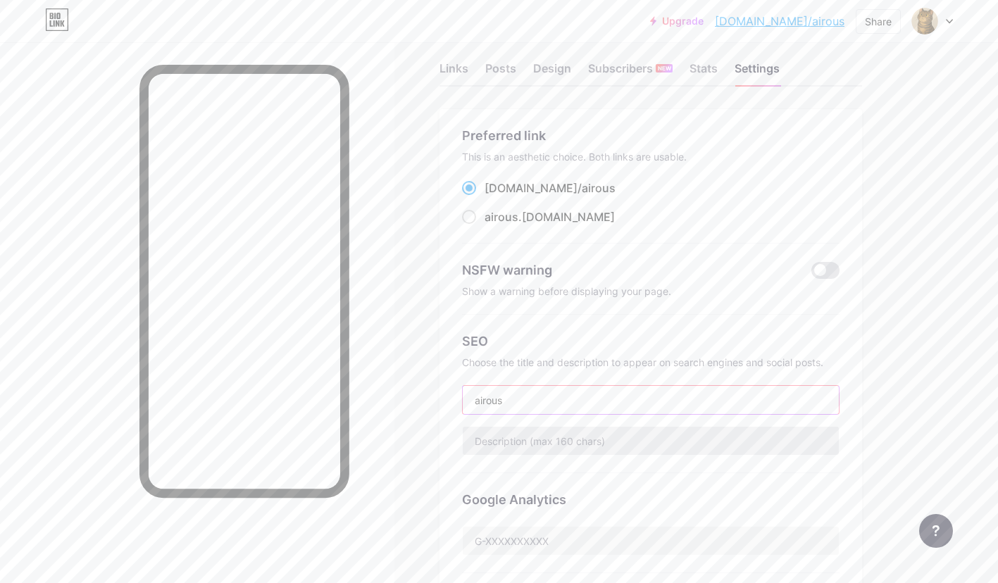
type input "airous"
click at [577, 442] on input "text" at bounding box center [651, 441] width 376 height 28
drag, startPoint x: 631, startPoint y: 432, endPoint x: 639, endPoint y: 432, distance: 8.5
click at [631, 432] on input "text" at bounding box center [651, 441] width 376 height 28
click at [896, 401] on div "Links Posts Design Subscribers NEW Stats Settings Preferred link This is an aes…" at bounding box center [460, 575] width 921 height 1111
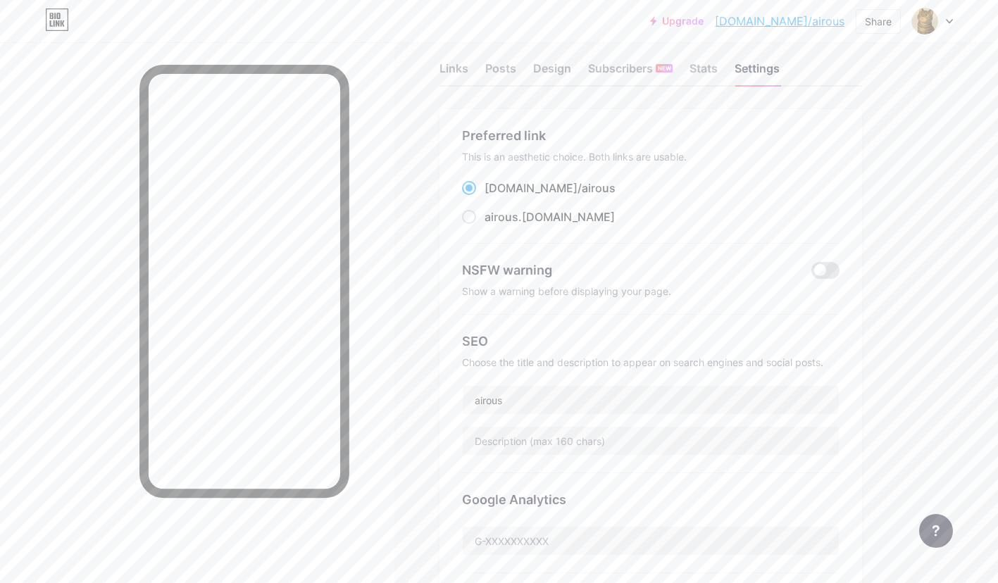
click at [823, 316] on div "SEO Choose the title and description to appear on search engines and social pos…" at bounding box center [650, 394] width 377 height 158
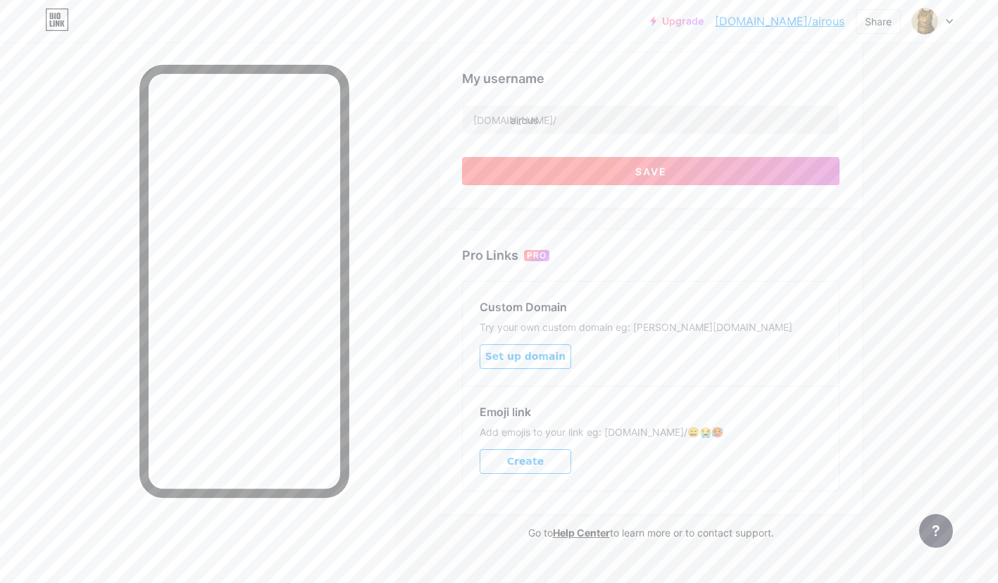
click at [648, 165] on span "Save" at bounding box center [651, 171] width 32 height 12
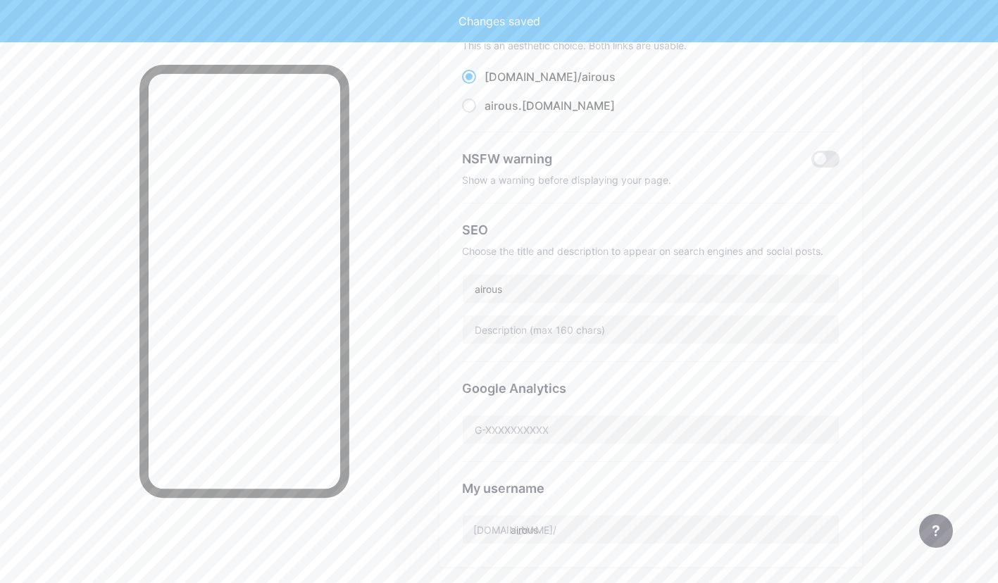
scroll to position [0, 0]
